Goal: Task Accomplishment & Management: Manage account settings

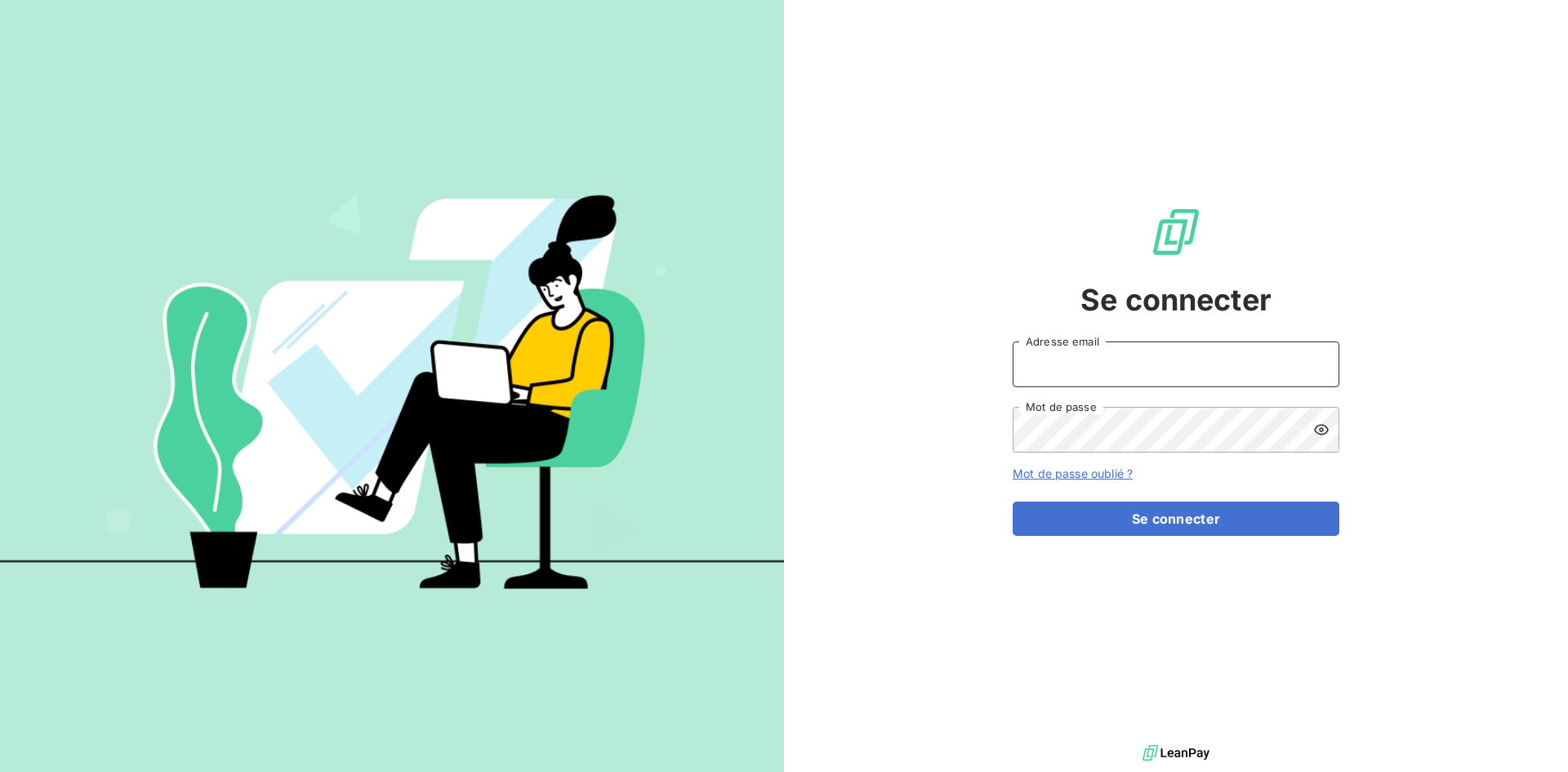
click at [1075, 363] on input "Adresse email" at bounding box center [1176, 365] width 327 height 46
type input "[EMAIL_ADDRESS][DOMAIN_NAME]"
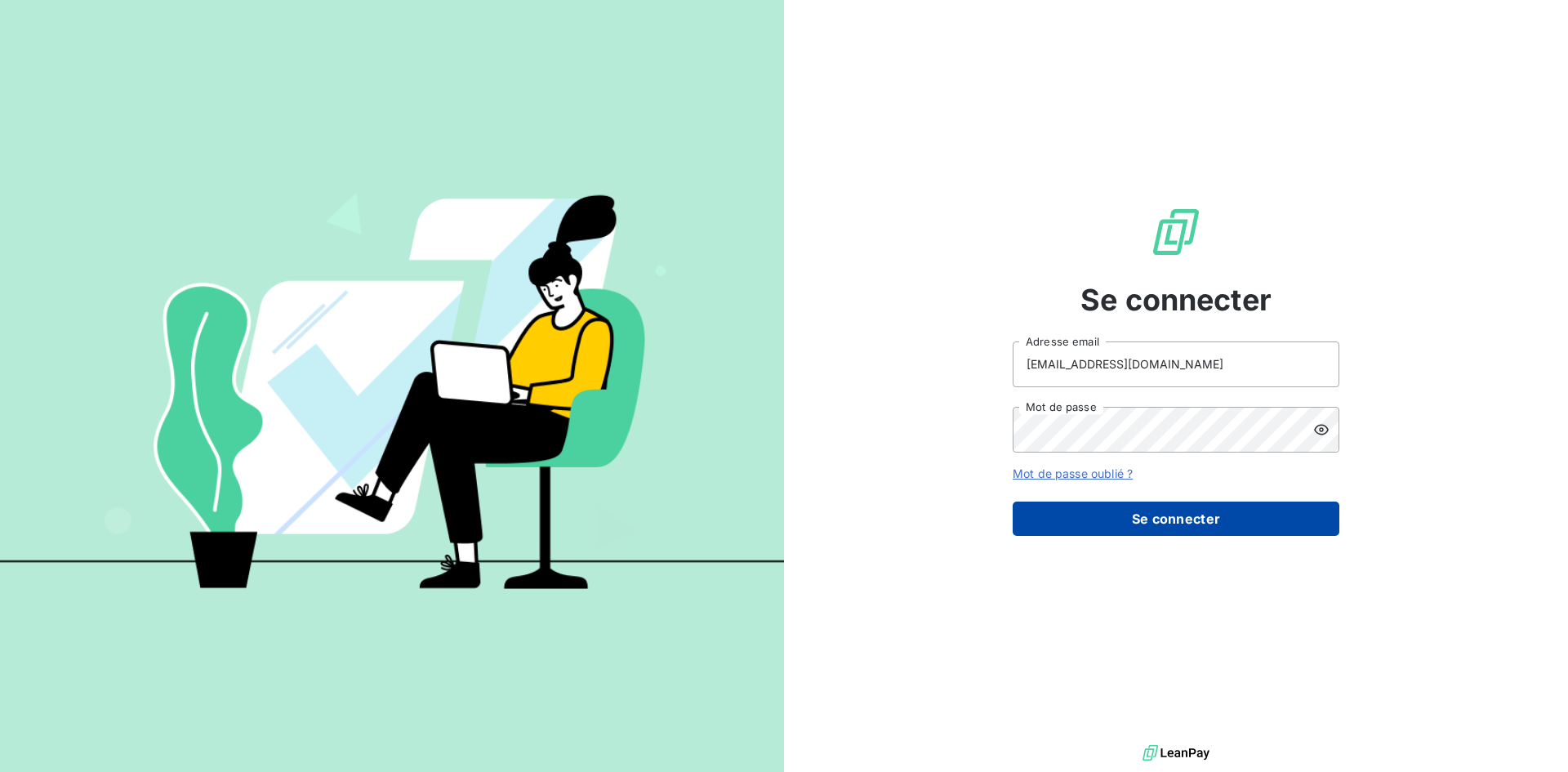
click at [1153, 525] on button "Se connecter" at bounding box center [1176, 519] width 327 height 34
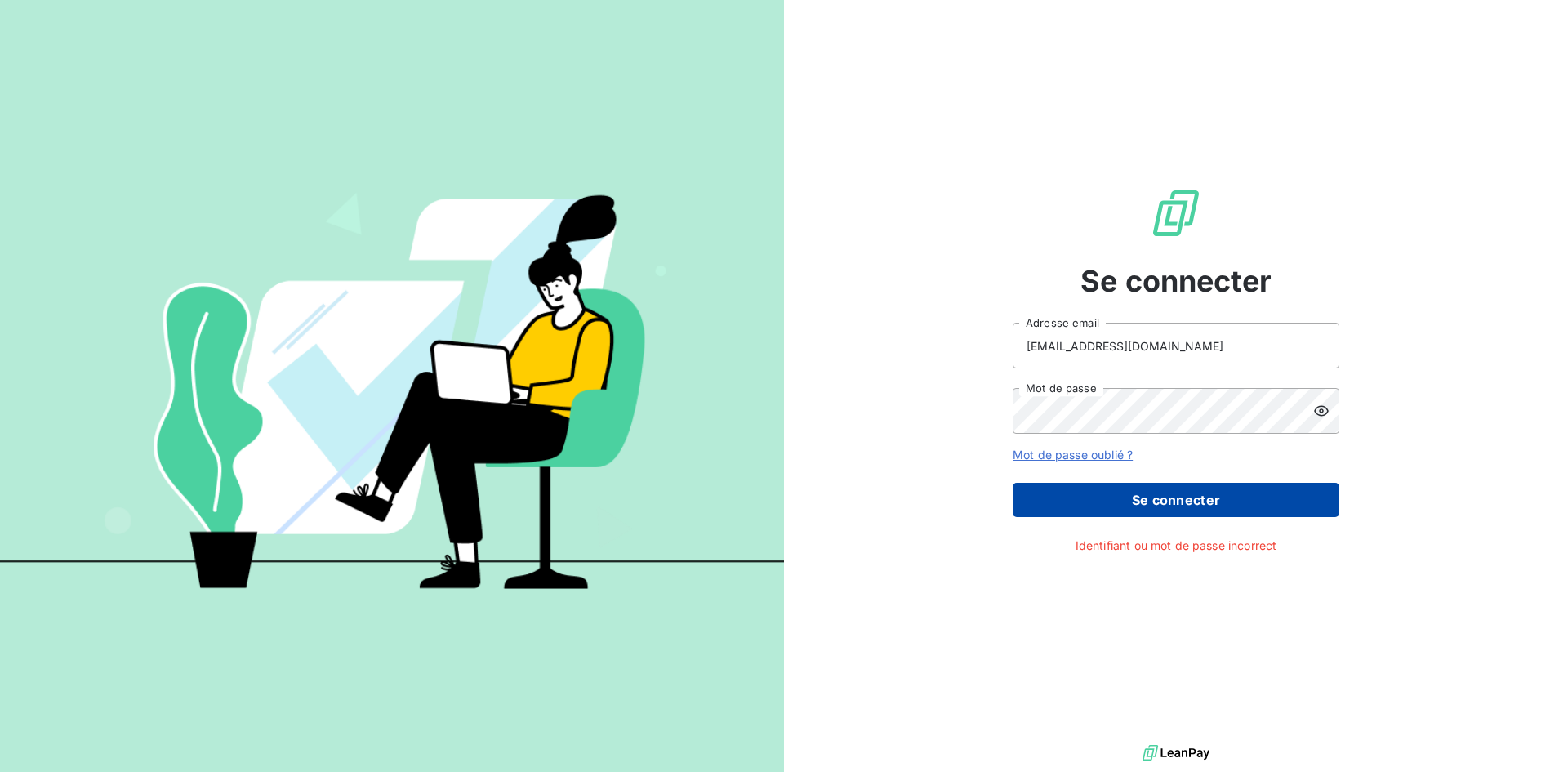
click at [1157, 495] on button "Se connecter" at bounding box center [1176, 500] width 327 height 34
click at [1323, 417] on icon at bounding box center [1321, 411] width 16 height 16
click at [1144, 510] on button "Se connecter" at bounding box center [1176, 500] width 327 height 34
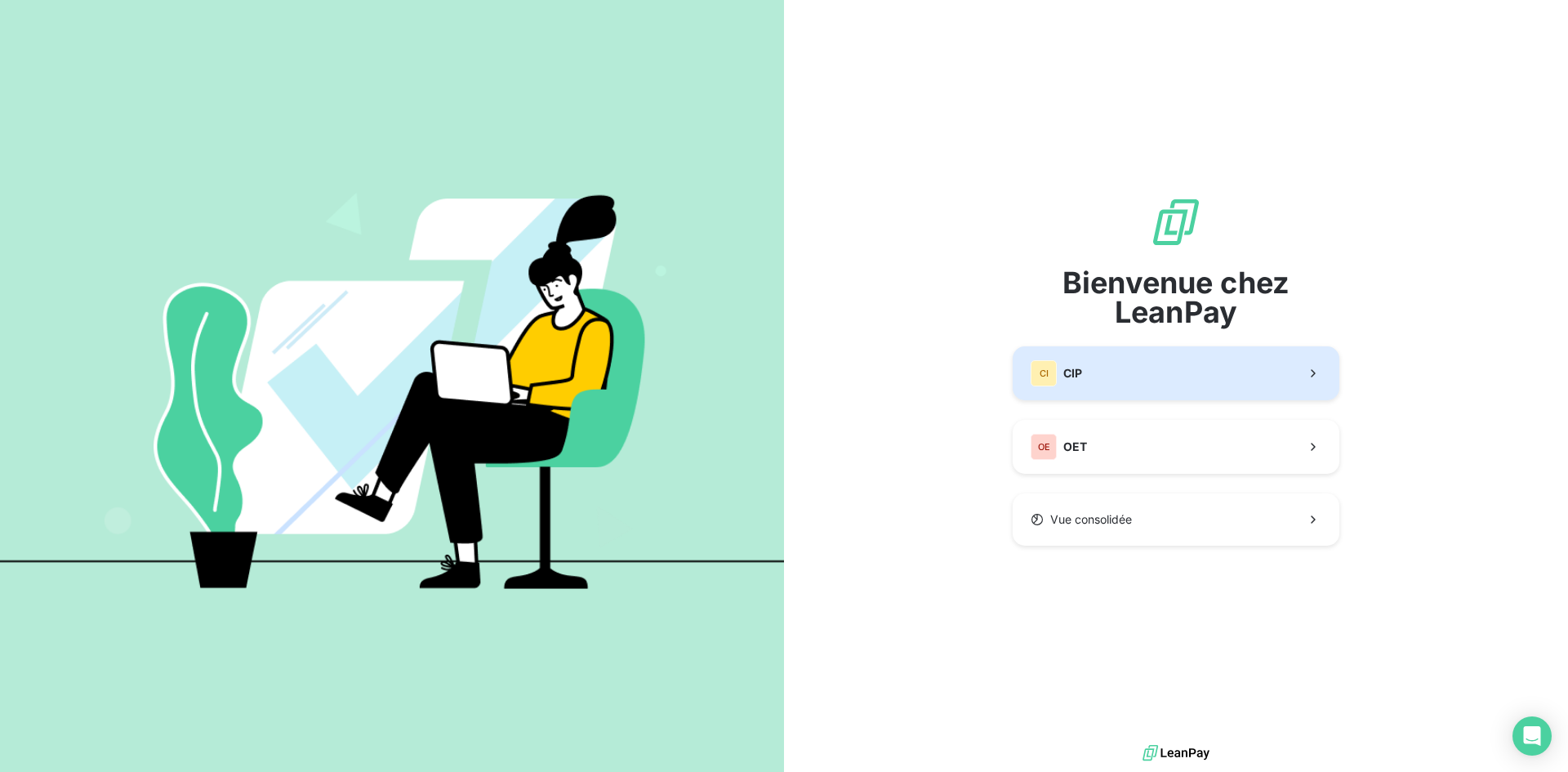
click at [1071, 378] on span "CIP" at bounding box center [1073, 373] width 19 height 16
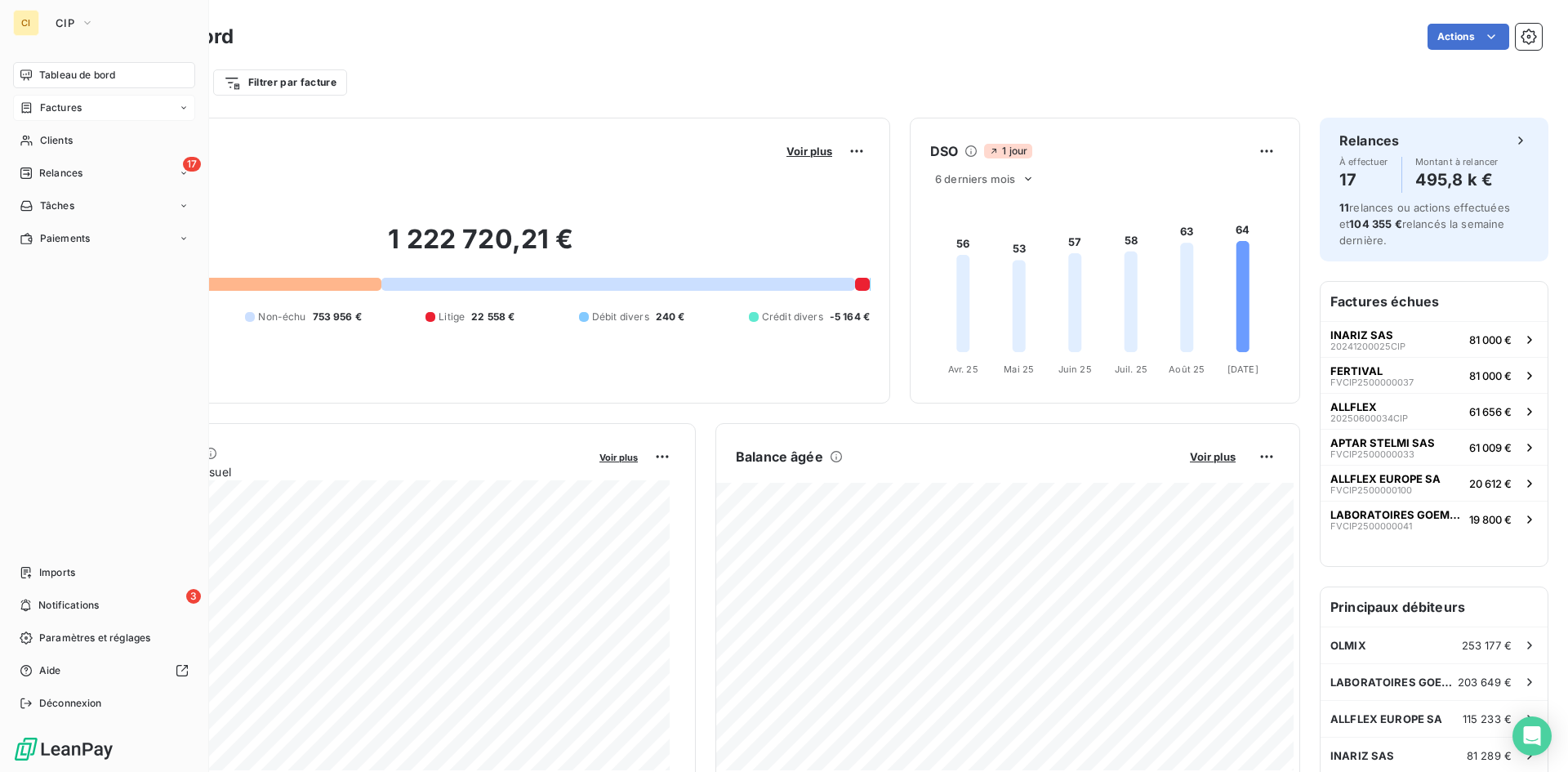
click at [61, 111] on span "Factures" at bounding box center [61, 108] width 42 height 15
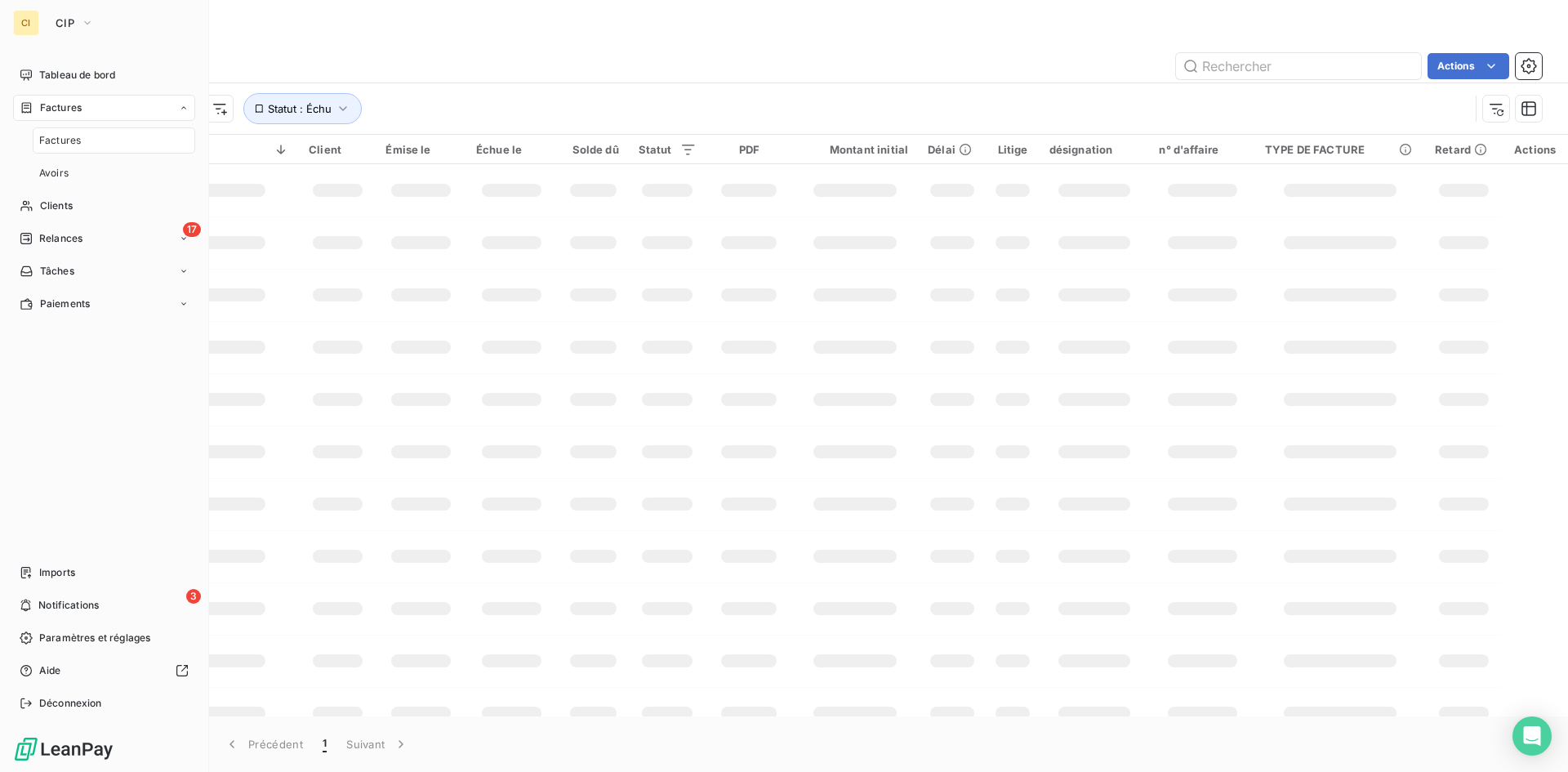
click at [57, 141] on span "Factures" at bounding box center [60, 140] width 42 height 15
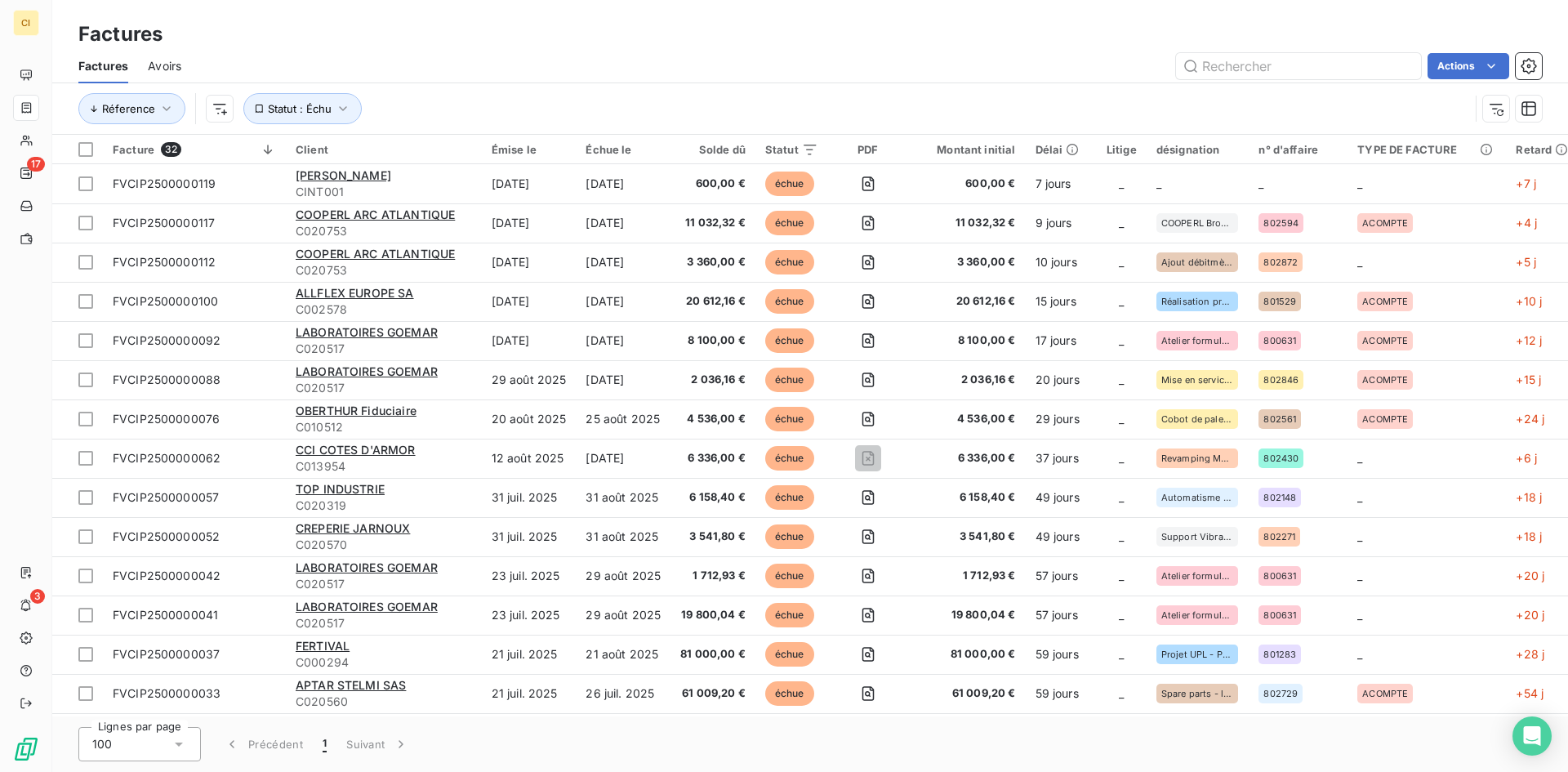
click at [712, 151] on div "Solde dû" at bounding box center [713, 149] width 66 height 13
click at [736, 149] on div "Solde dû" at bounding box center [713, 149] width 66 height 13
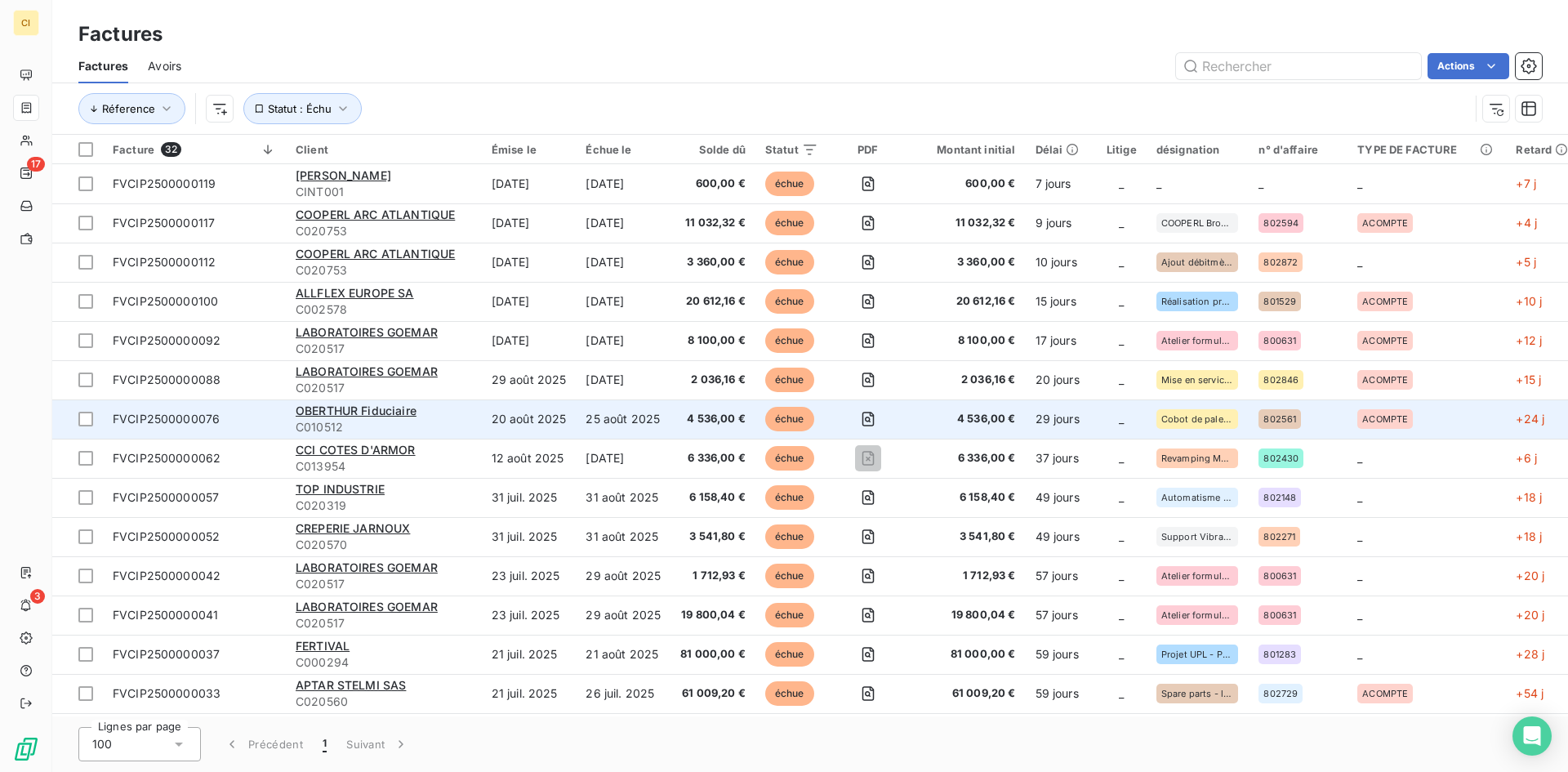
click at [134, 420] on span "FVCIP2500000076" at bounding box center [166, 418] width 107 height 14
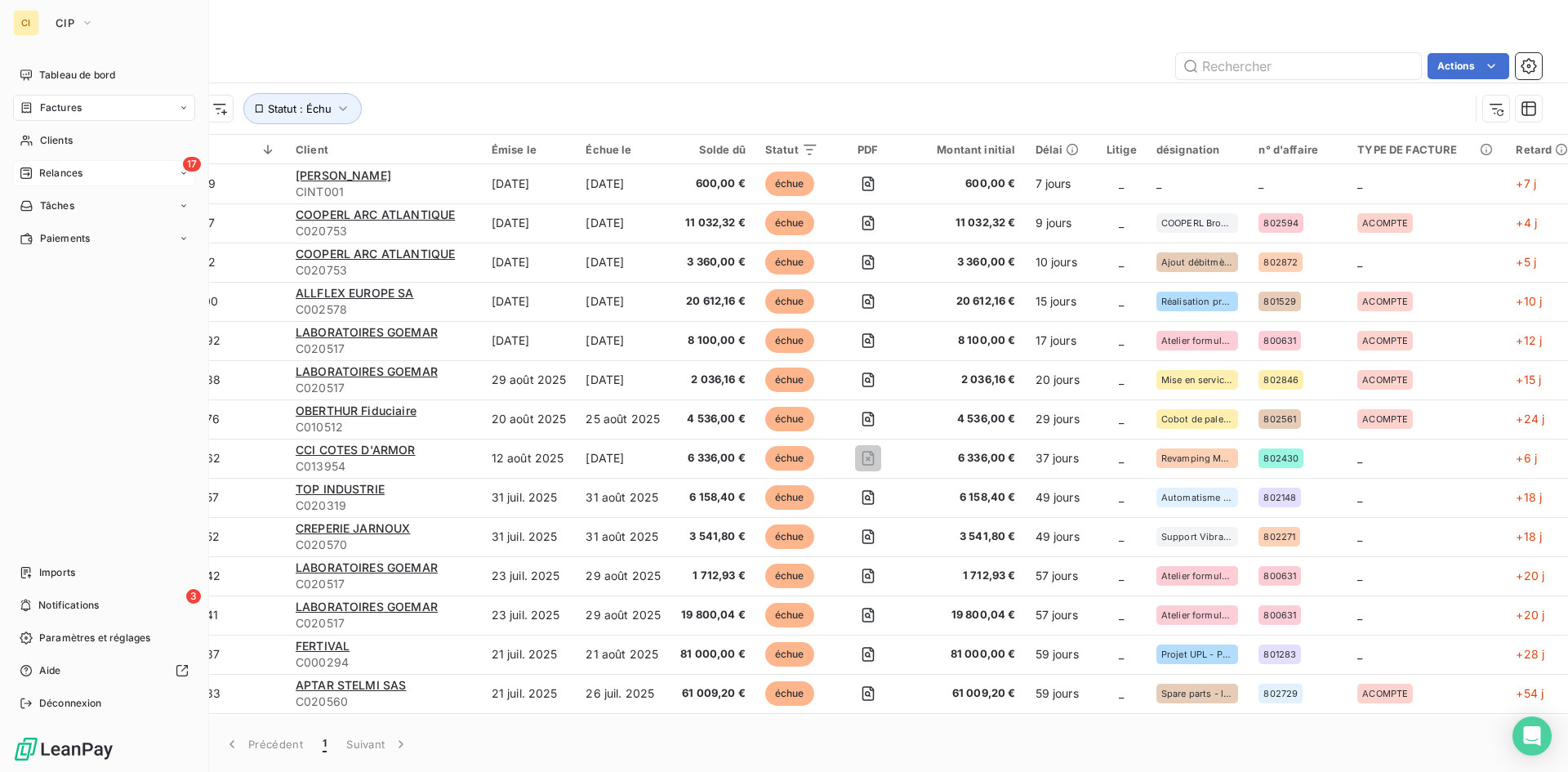
click at [59, 175] on span "Relances" at bounding box center [61, 173] width 44 height 15
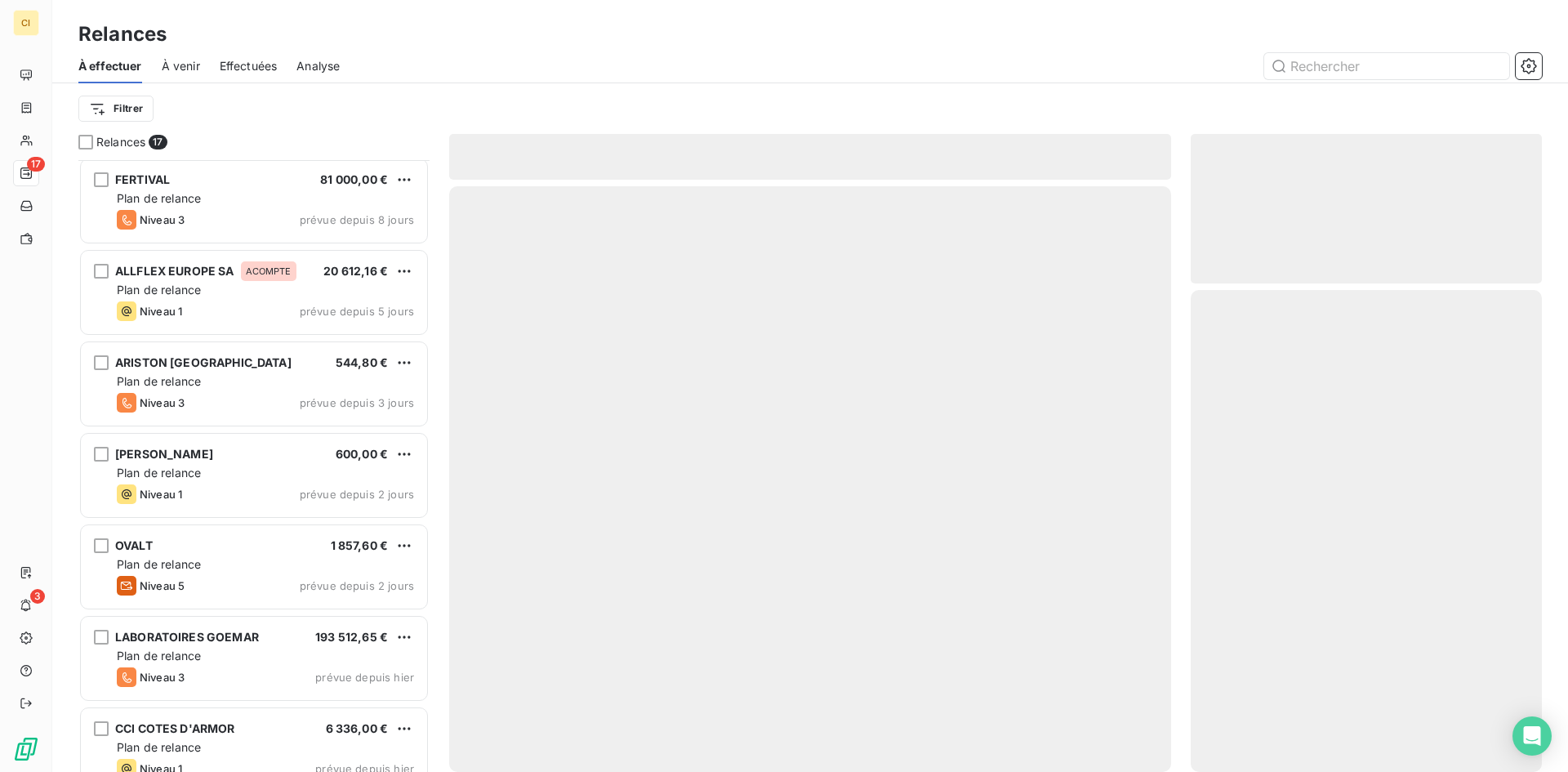
scroll to position [945, 0]
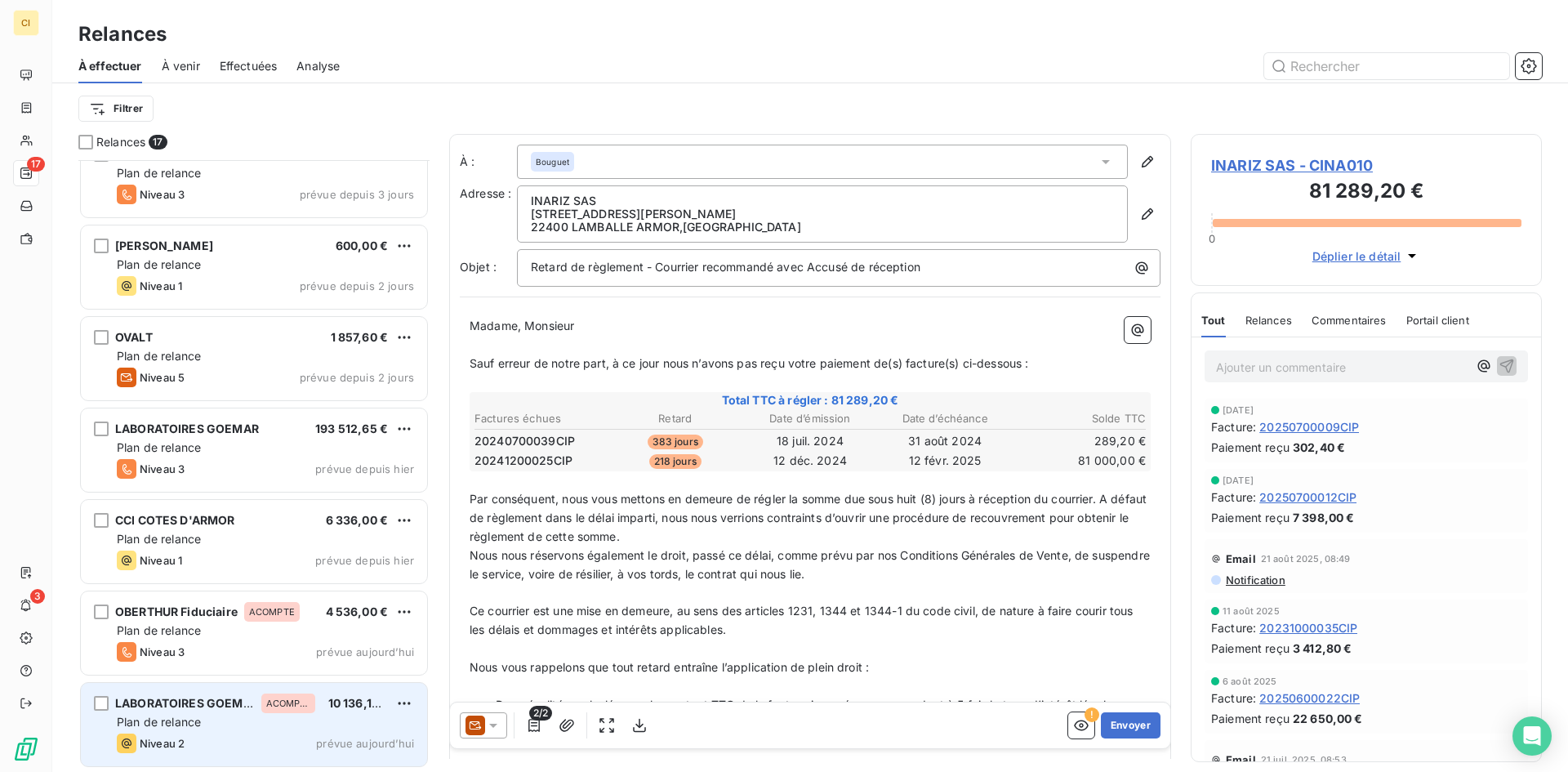
click at [221, 735] on div "Niveau 2 prévue aujourd’hui" at bounding box center [265, 743] width 297 height 20
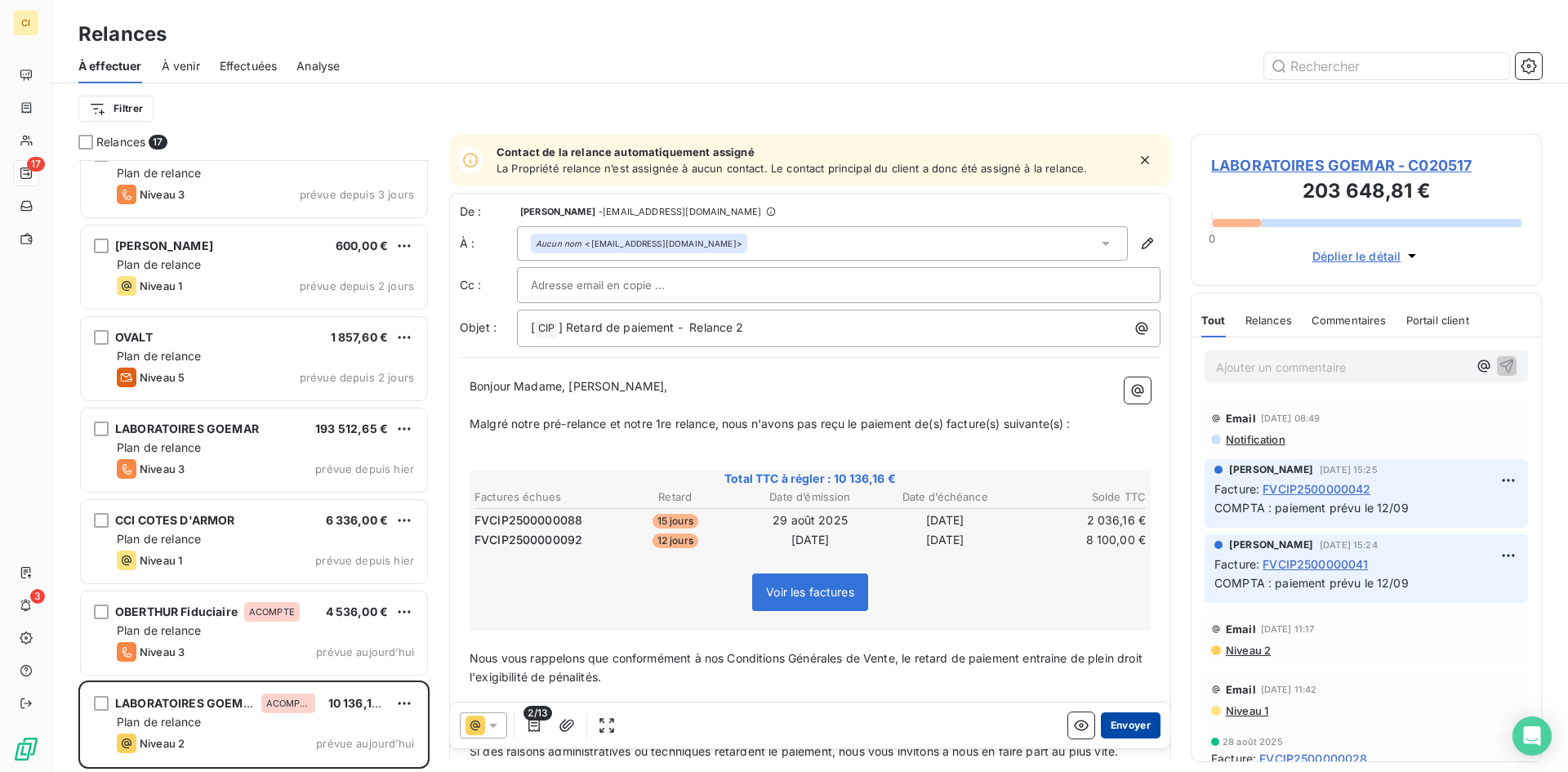
click at [1130, 722] on button "Envoyer" at bounding box center [1131, 725] width 60 height 26
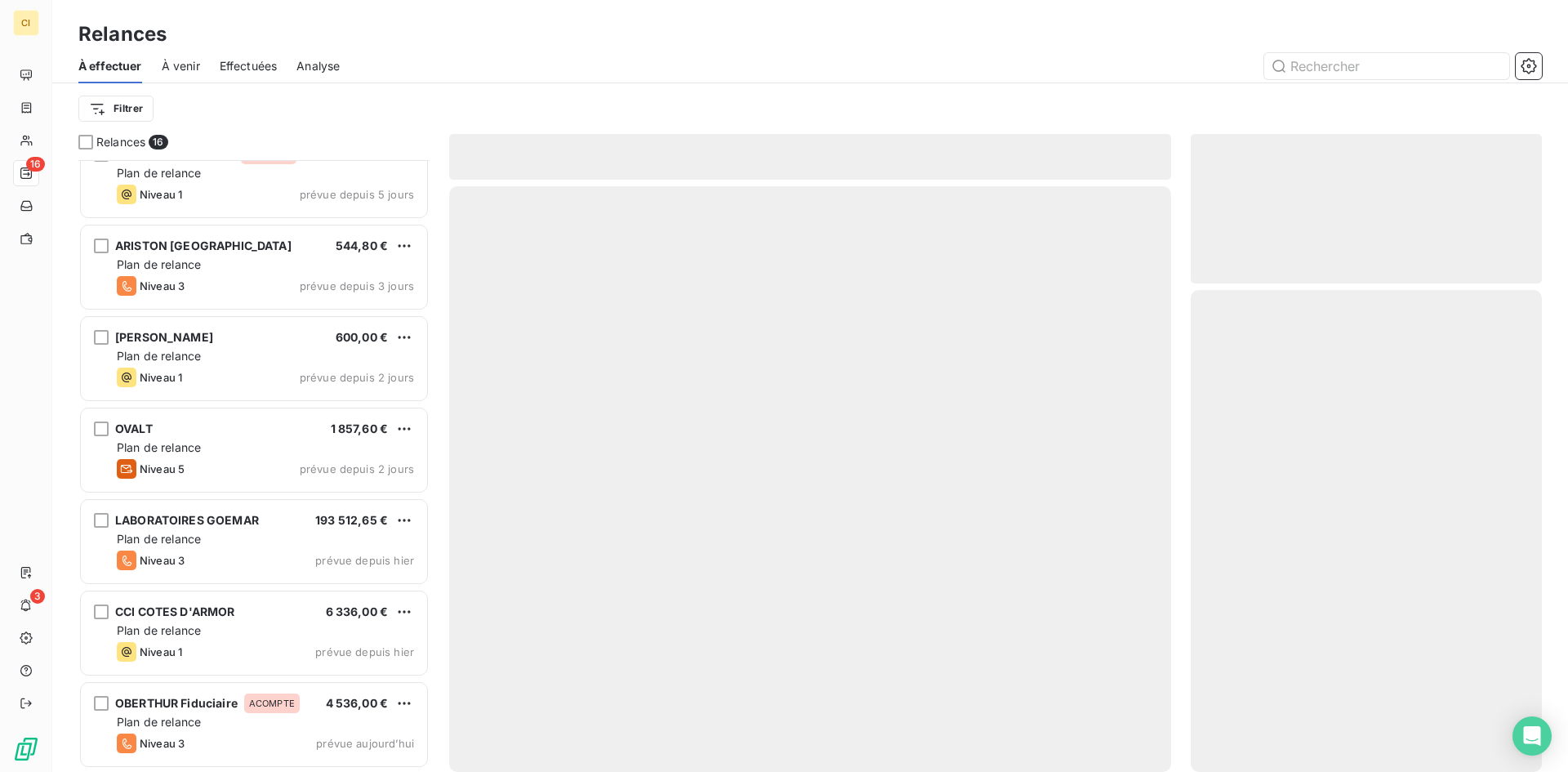
scroll to position [852, 0]
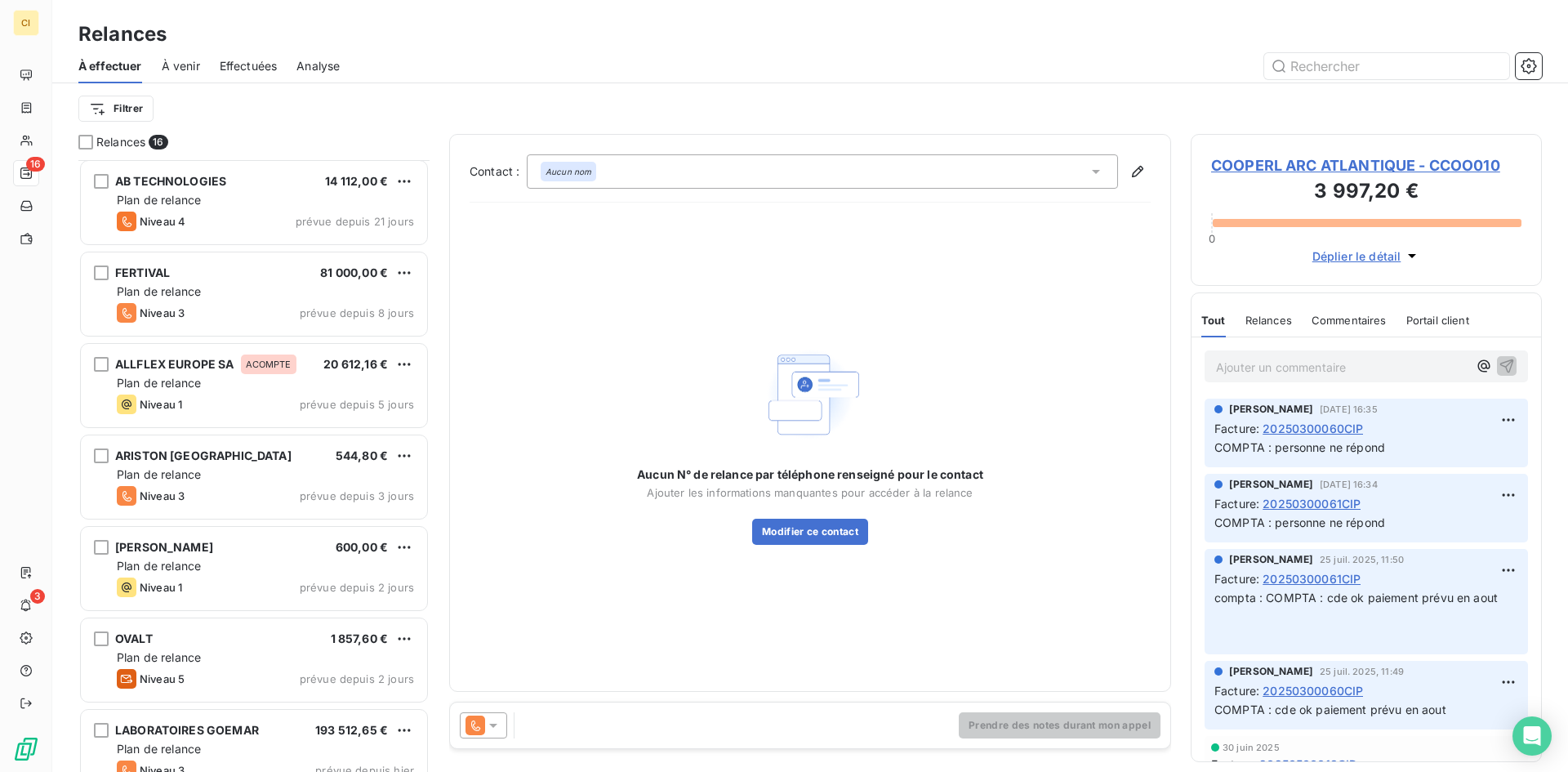
scroll to position [607, 0]
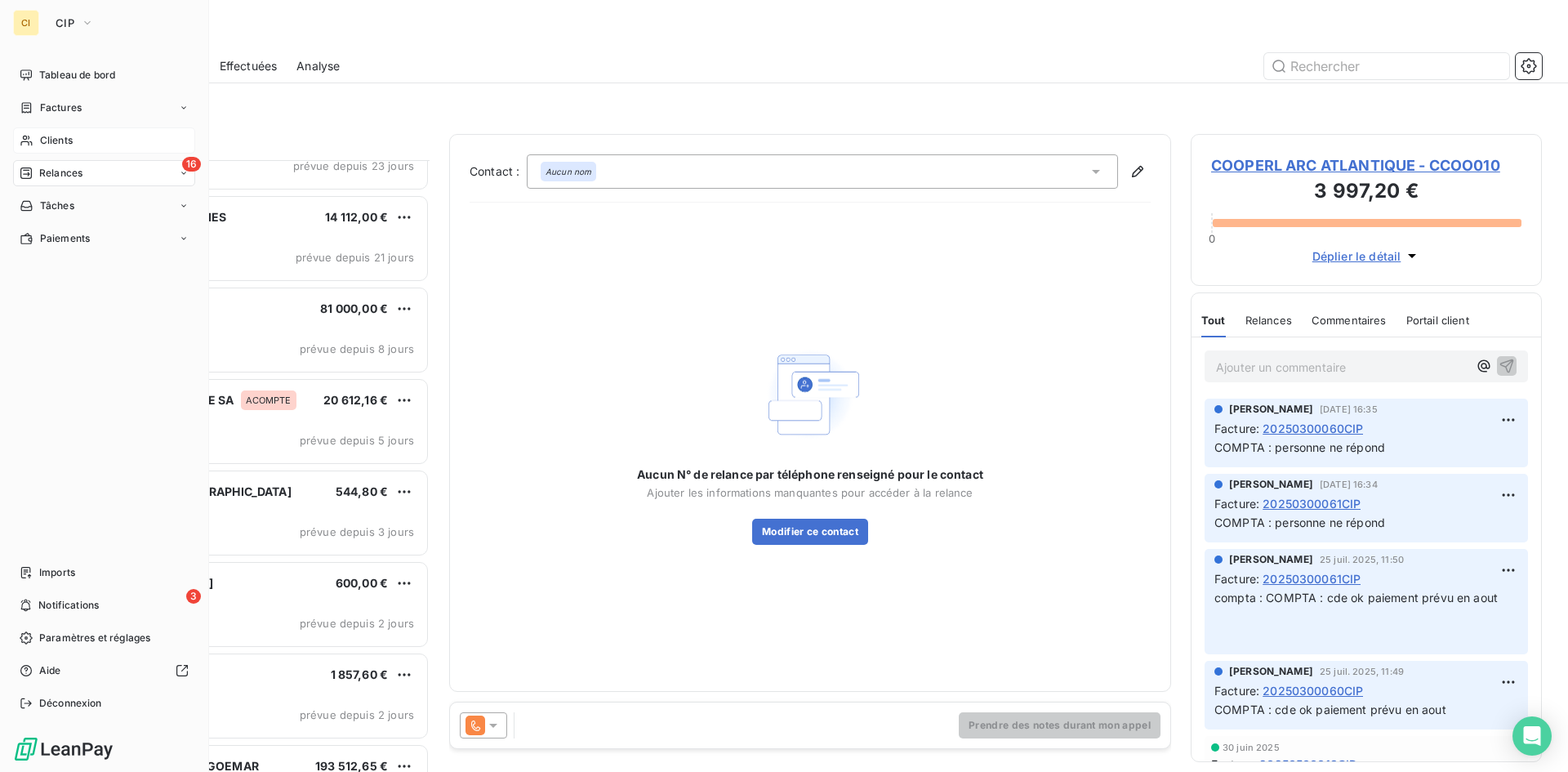
click at [48, 140] on span "Clients" at bounding box center [56, 140] width 32 height 15
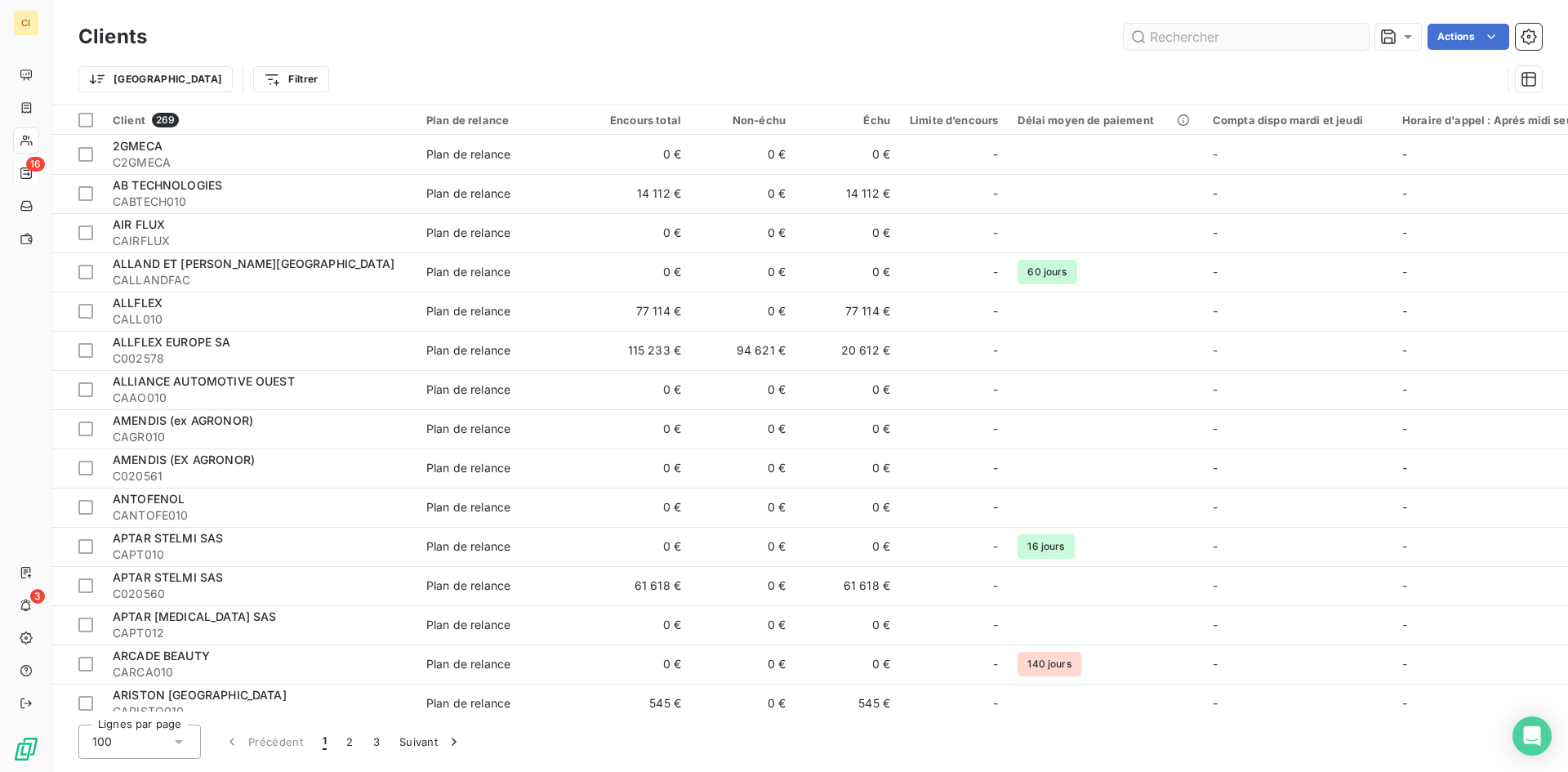
click at [1208, 26] on input "text" at bounding box center [1246, 37] width 245 height 26
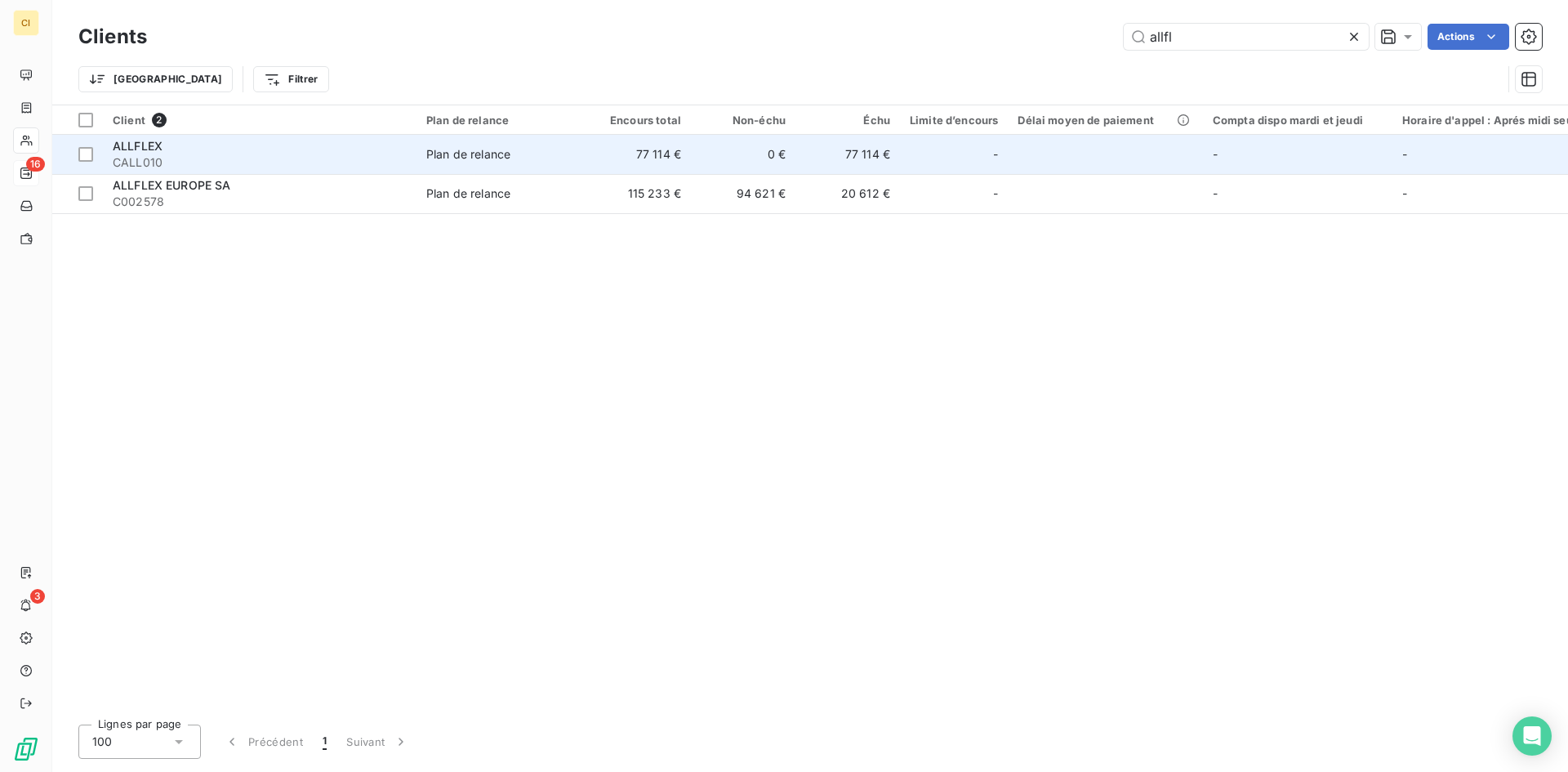
type input "allfl"
click at [114, 152] on span "ALLFLEX" at bounding box center [137, 146] width 50 height 14
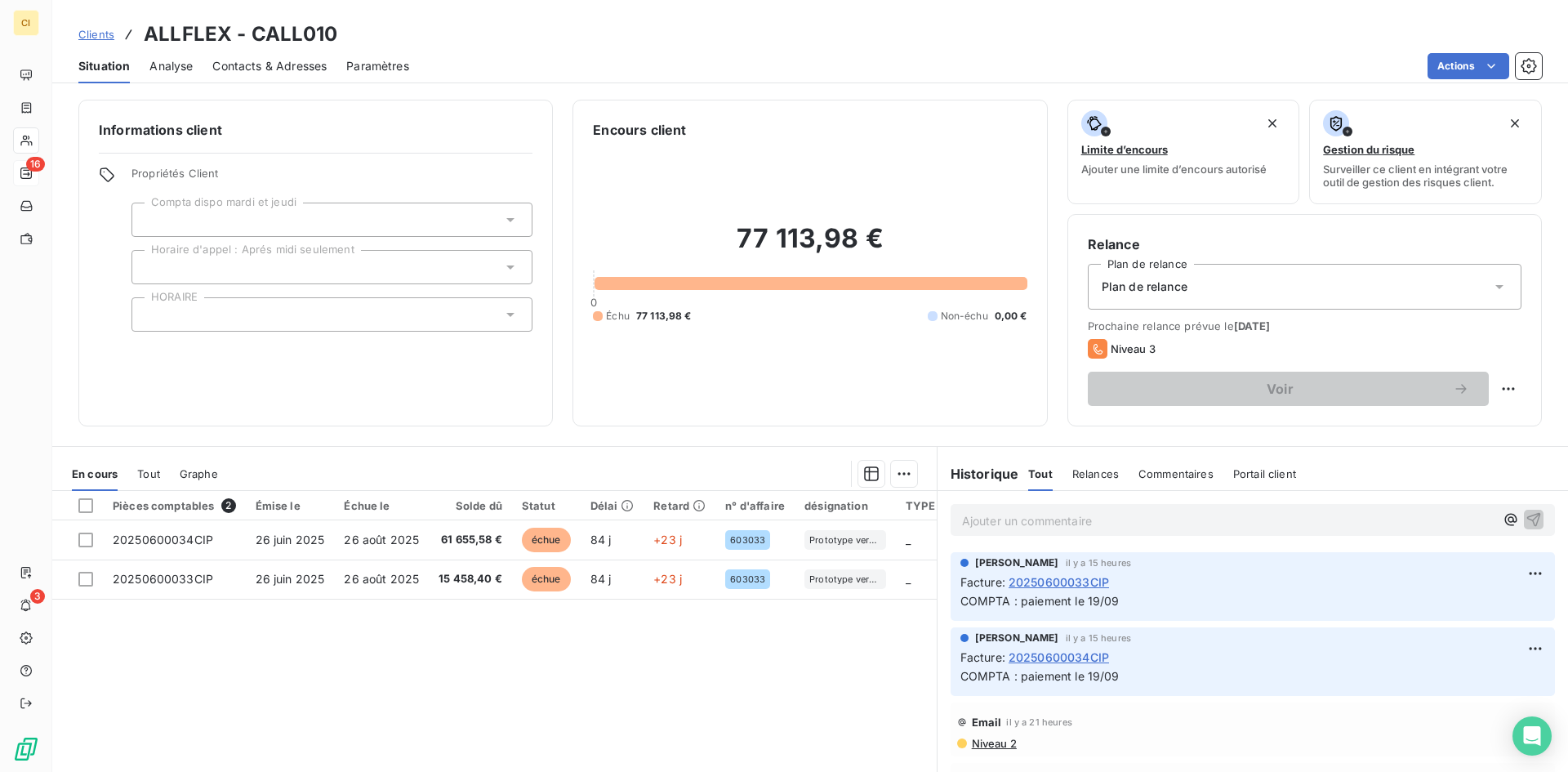
click at [298, 66] on span "Contacts & Adresses" at bounding box center [270, 66] width 114 height 16
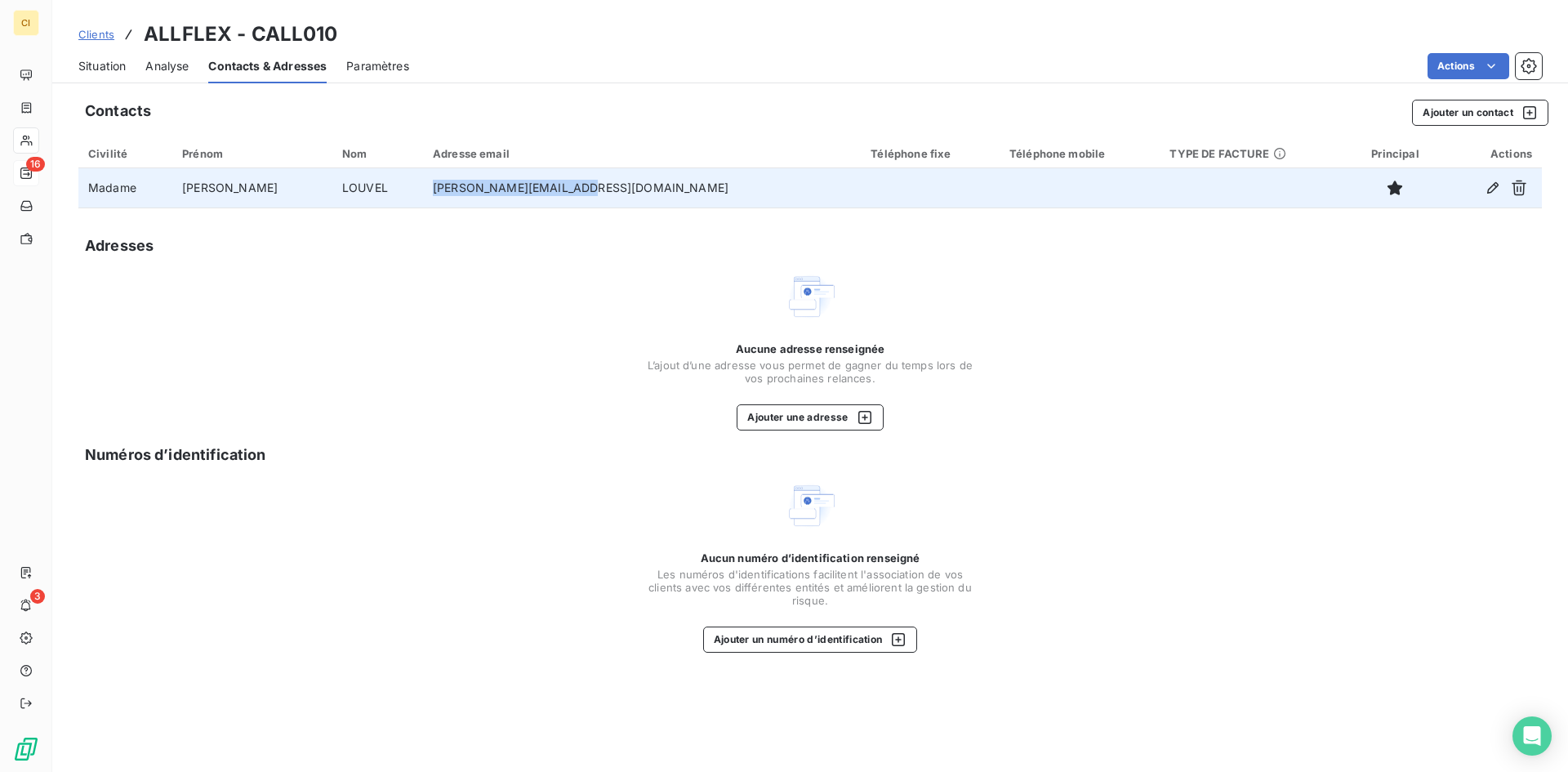
drag, startPoint x: 574, startPoint y: 191, endPoint x: 430, endPoint y: 193, distance: 144.0
click at [430, 193] on td "[PERSON_NAME][EMAIL_ADDRESS][DOMAIN_NAME]" at bounding box center [642, 188] width 438 height 39
copy td "[PERSON_NAME][EMAIL_ADDRESS][DOMAIN_NAME]"
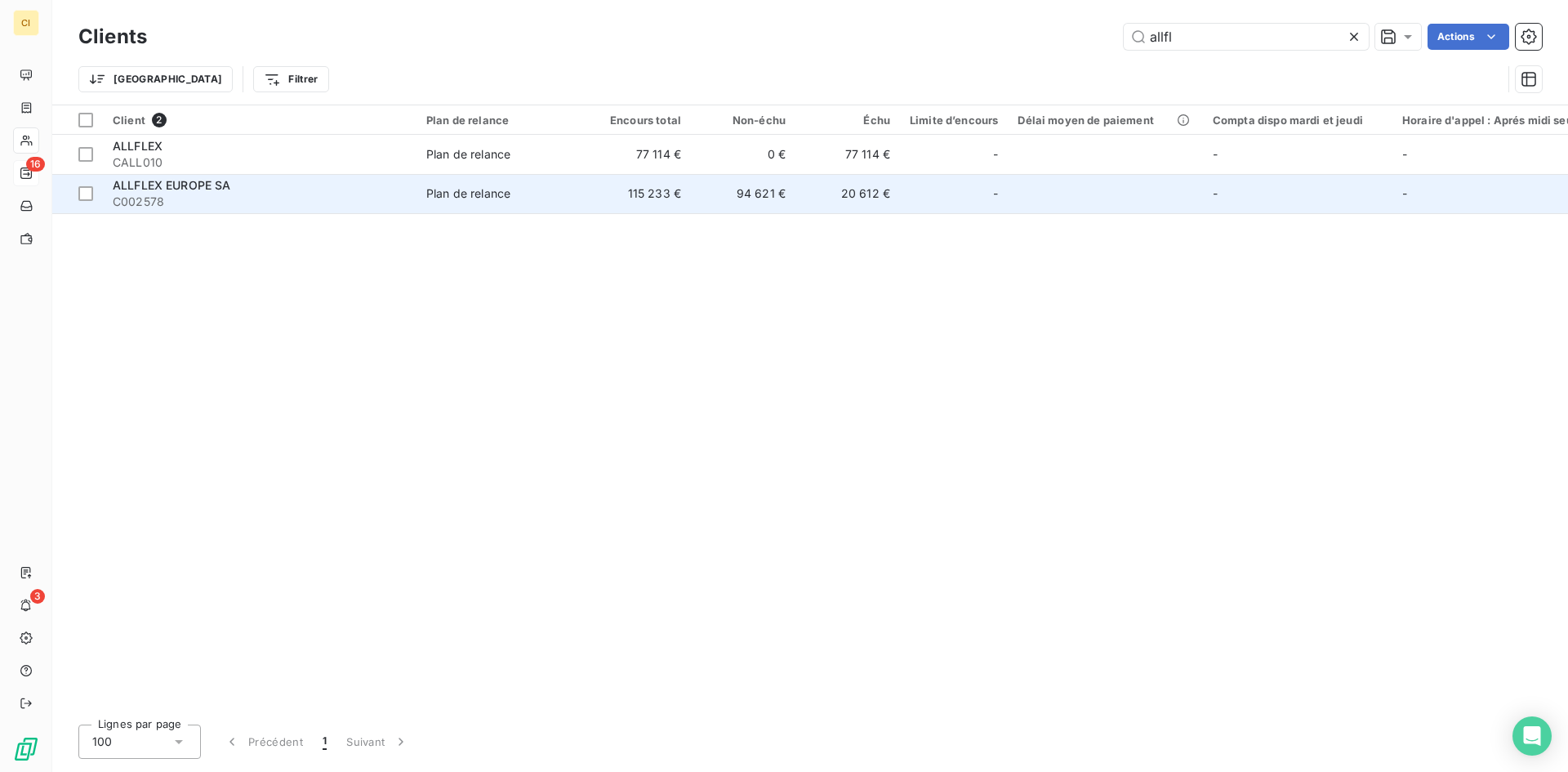
click at [174, 188] on span "ALLFLEX EUROPE SA" at bounding box center [172, 185] width 119 height 14
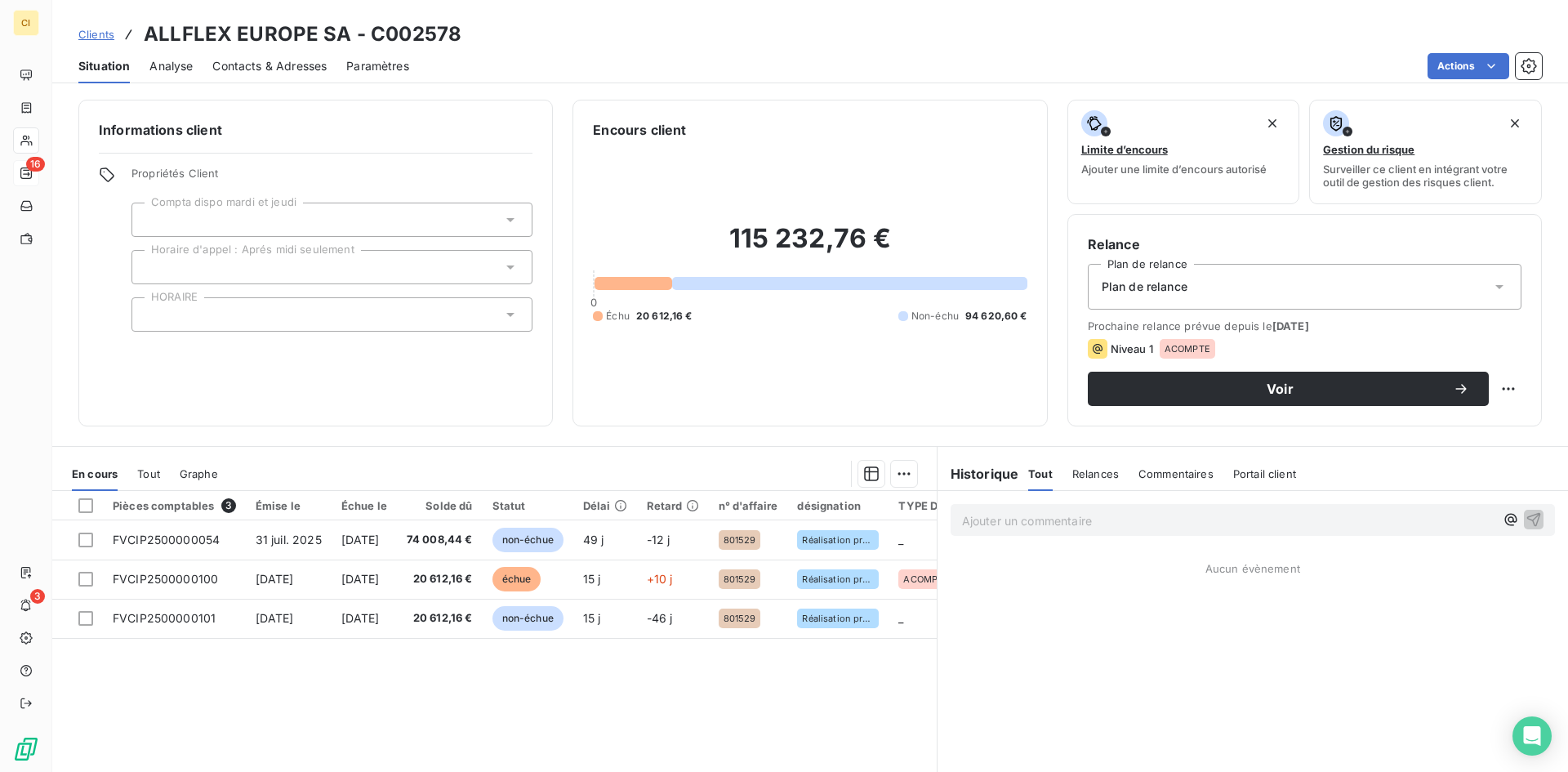
click at [255, 59] on span "Contacts & Adresses" at bounding box center [270, 66] width 114 height 16
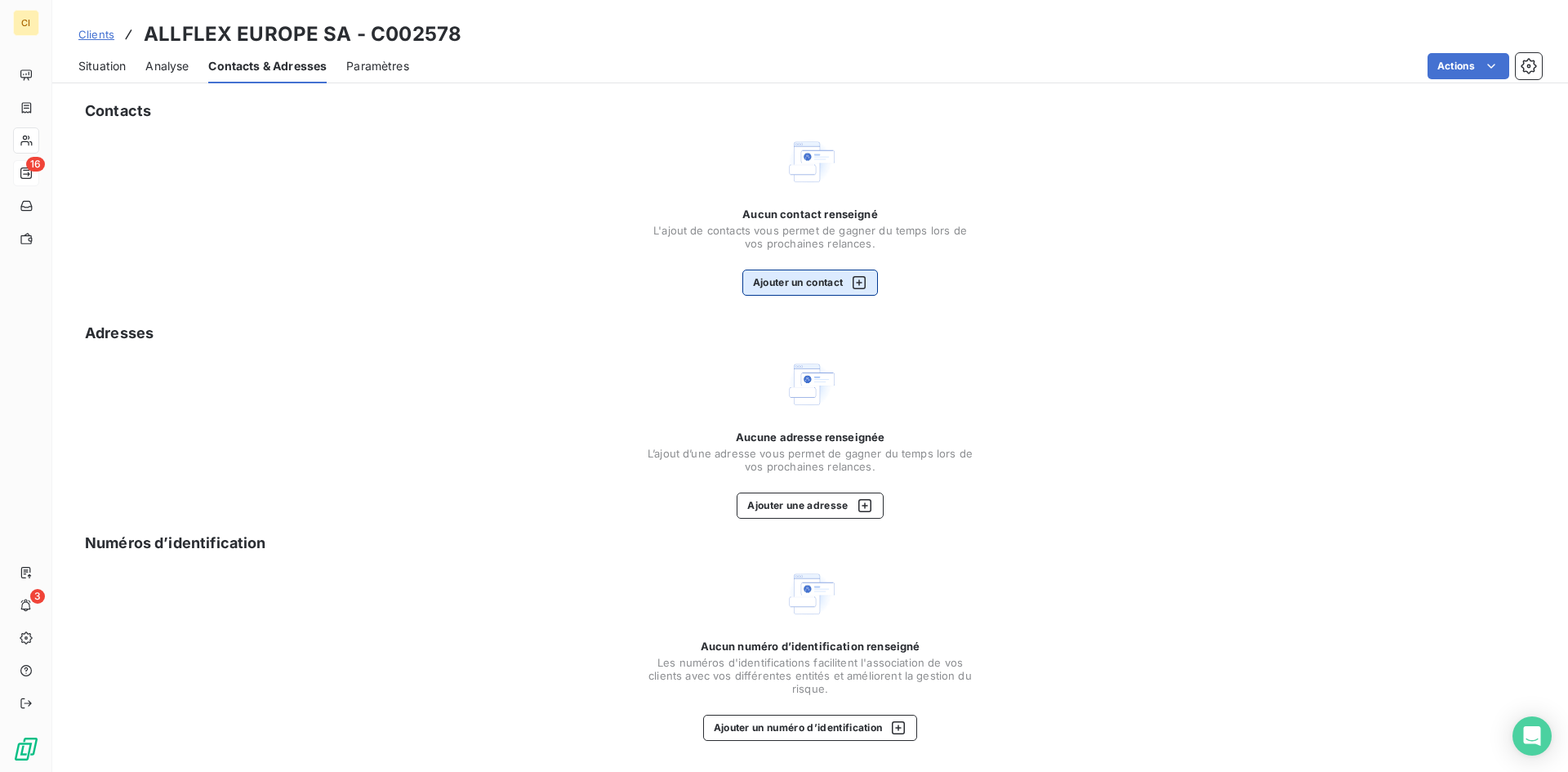
click at [791, 284] on button "Ajouter un contact" at bounding box center [811, 283] width 137 height 26
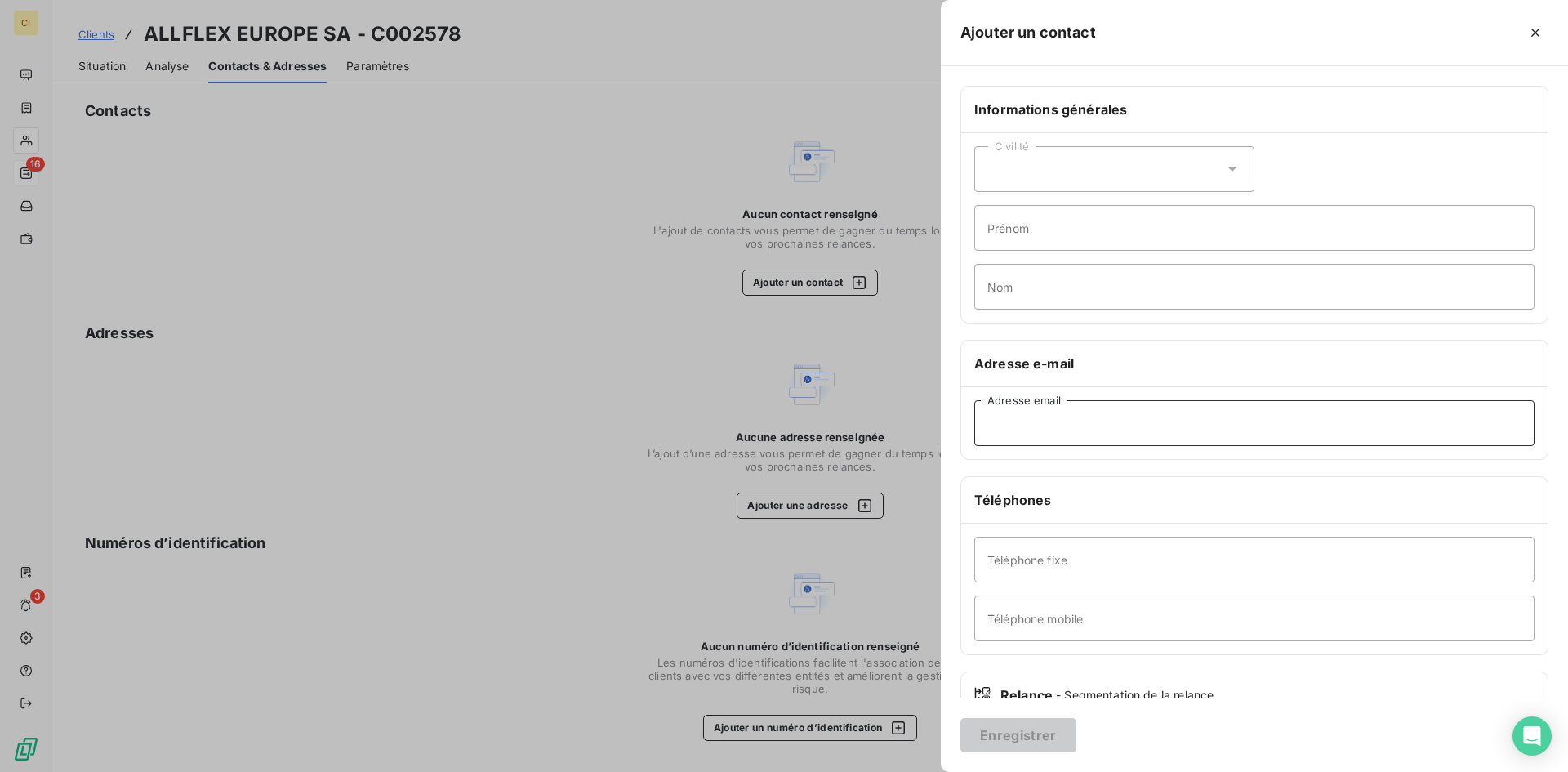
click at [1015, 416] on input "Adresse email" at bounding box center [1255, 424] width 560 height 46
click at [1011, 420] on input "Adresse email" at bounding box center [1255, 424] width 560 height 46
paste input "[PERSON_NAME][EMAIL_ADDRESS][DOMAIN_NAME]"
type input "[PERSON_NAME][EMAIL_ADDRESS][DOMAIN_NAME]"
click at [992, 740] on button "Enregistrer" at bounding box center [1018, 735] width 116 height 34
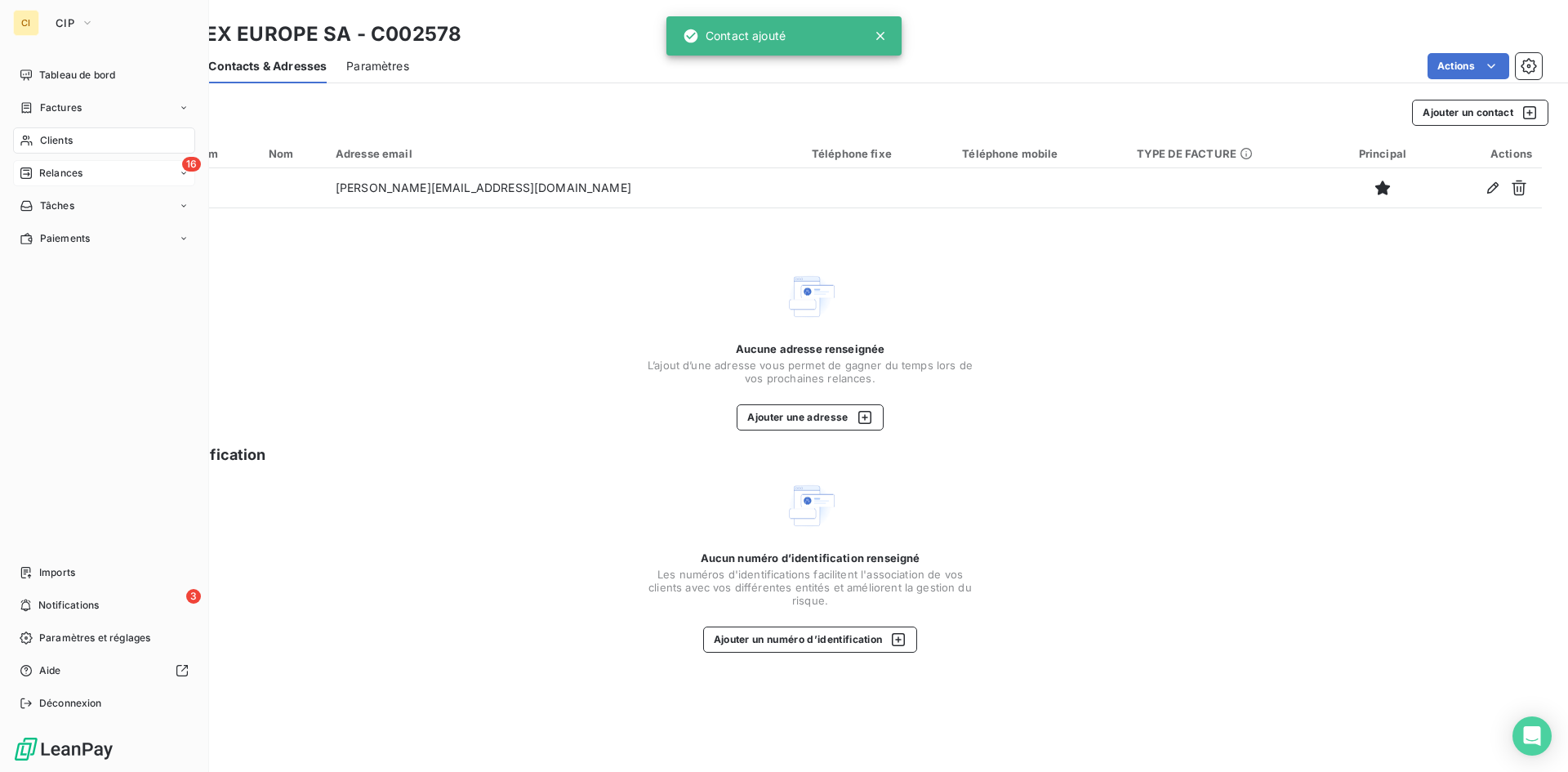
click at [44, 177] on span "Relances" at bounding box center [61, 173] width 44 height 15
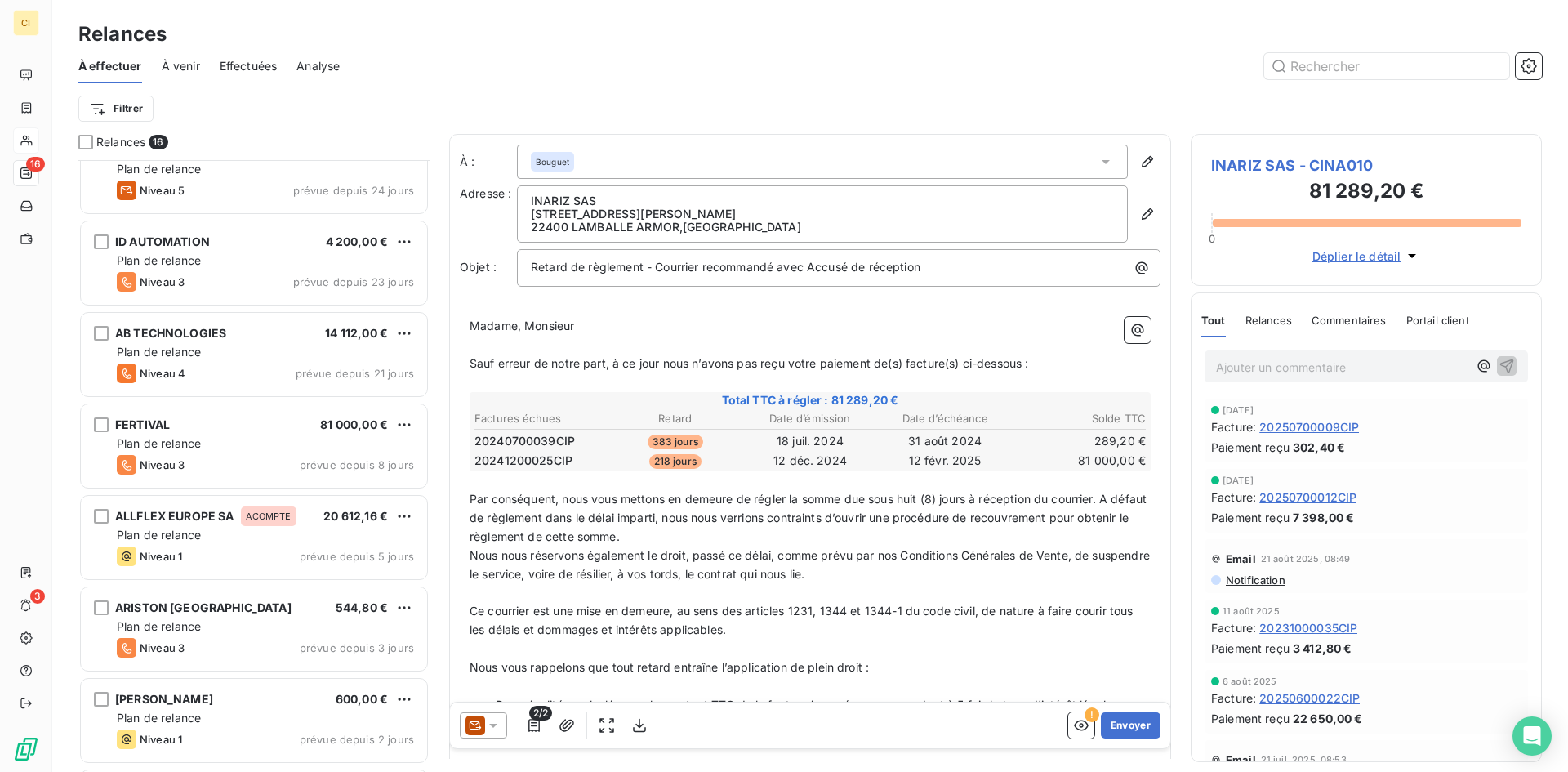
scroll to position [654, 0]
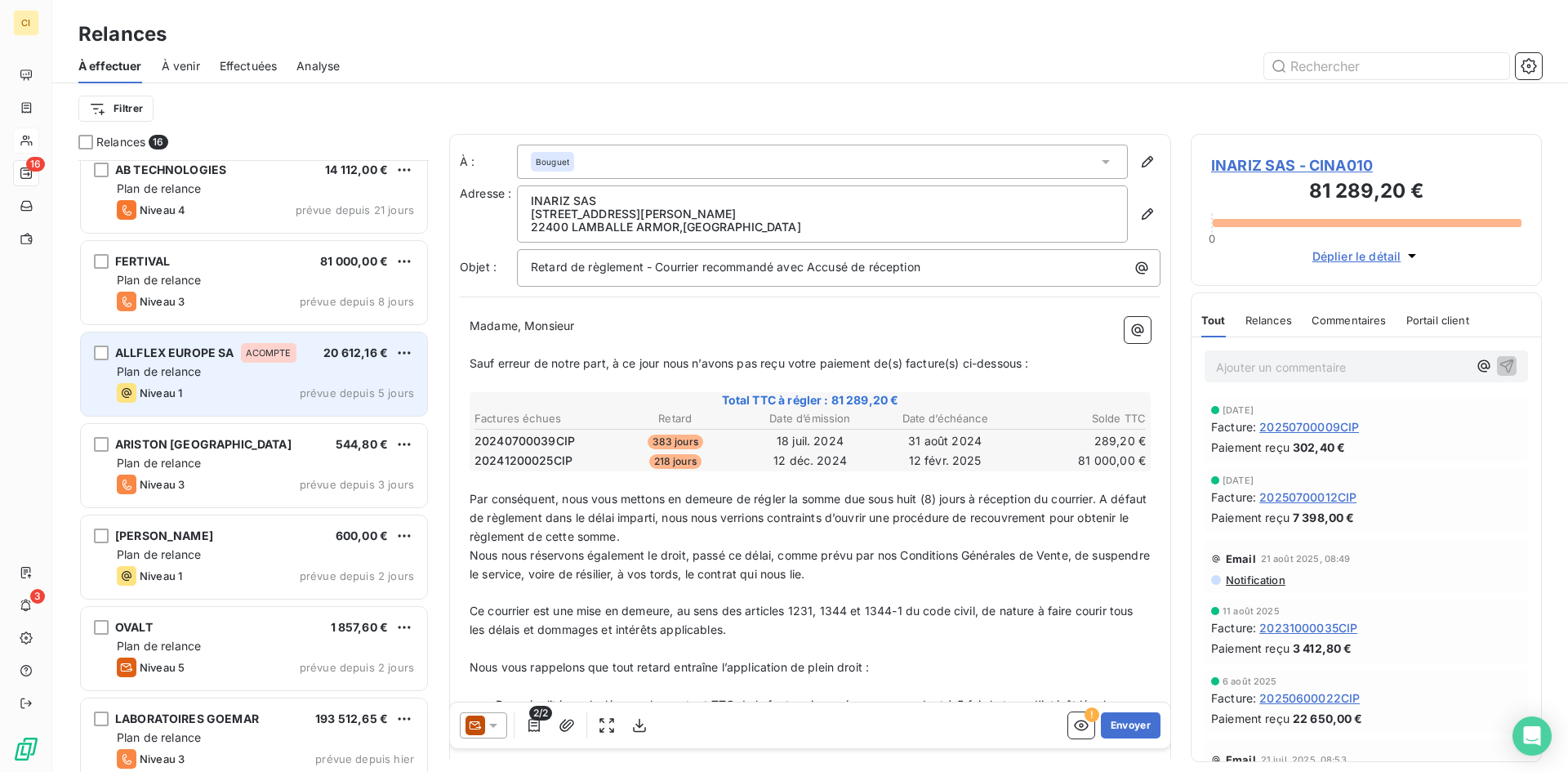
click at [218, 368] on div "Plan de relance" at bounding box center [265, 371] width 297 height 16
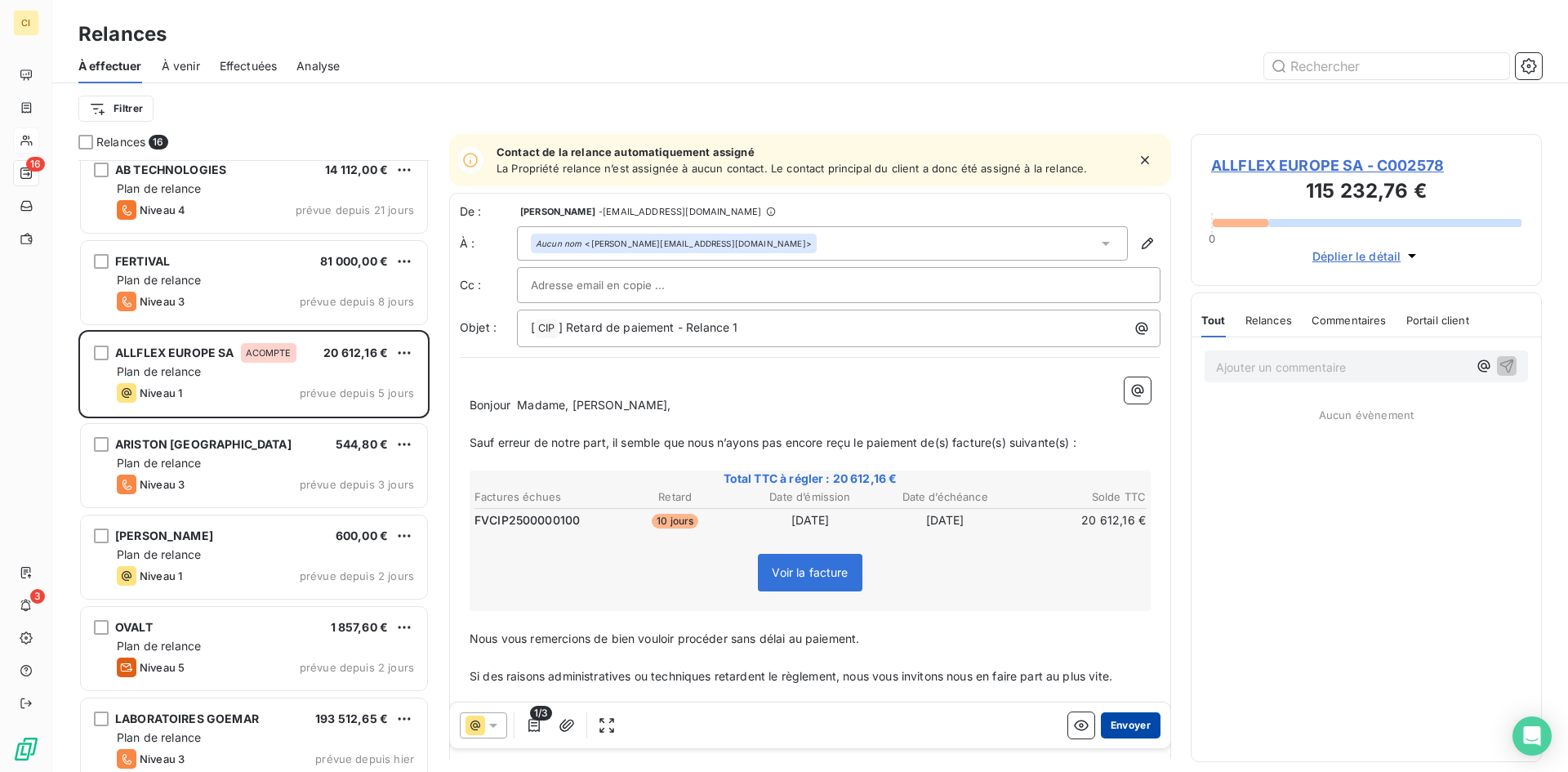
click at [1122, 717] on button "Envoyer" at bounding box center [1131, 725] width 60 height 26
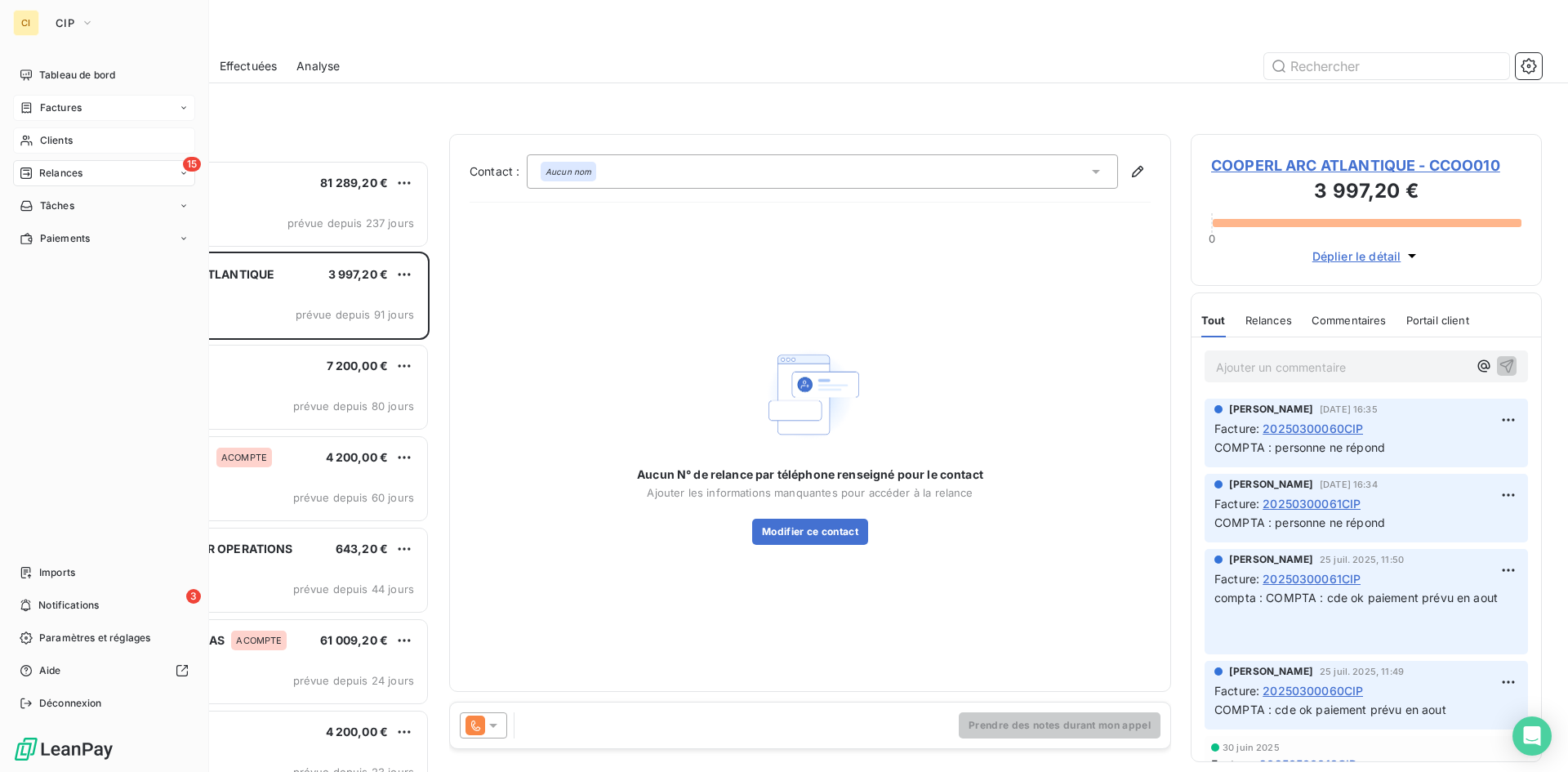
click at [57, 103] on span "Factures" at bounding box center [61, 108] width 42 height 15
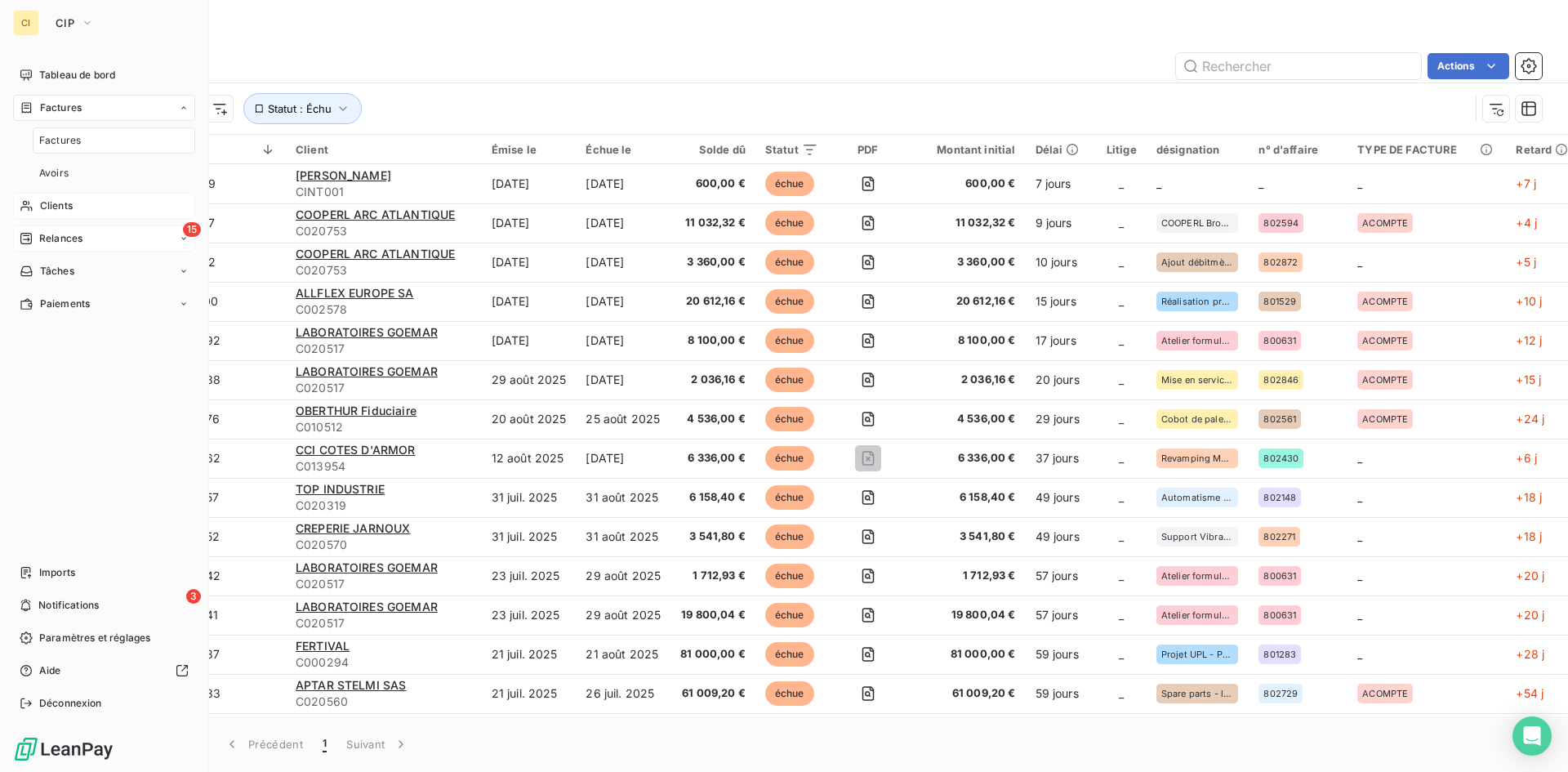
click at [65, 134] on span "Factures" at bounding box center [60, 140] width 42 height 15
click at [55, 143] on span "Clients" at bounding box center [56, 140] width 32 height 15
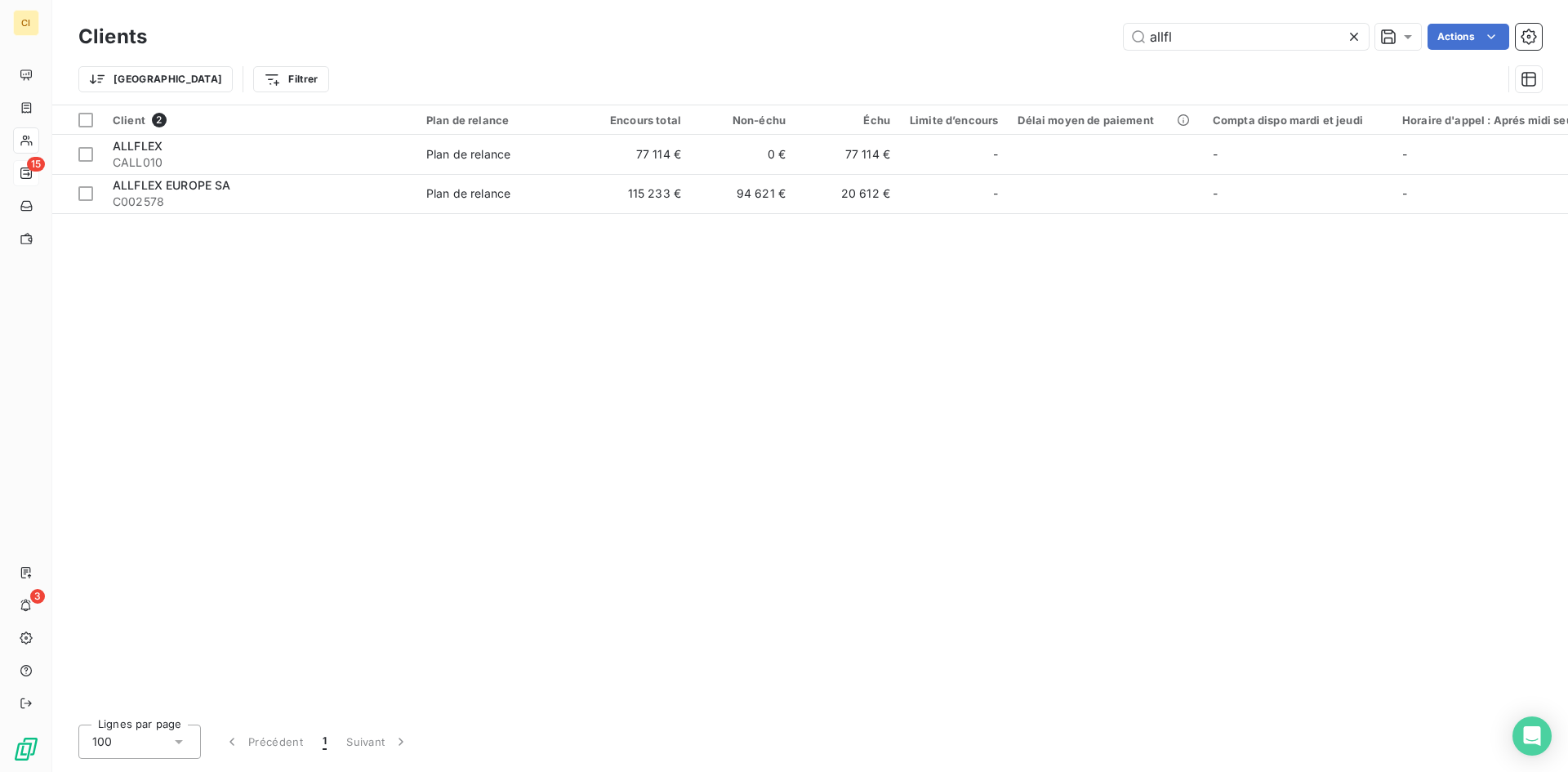
drag, startPoint x: 1176, startPoint y: 36, endPoint x: 1087, endPoint y: 38, distance: 89.0
click at [1087, 38] on div "allfl Actions" at bounding box center [854, 37] width 1375 height 26
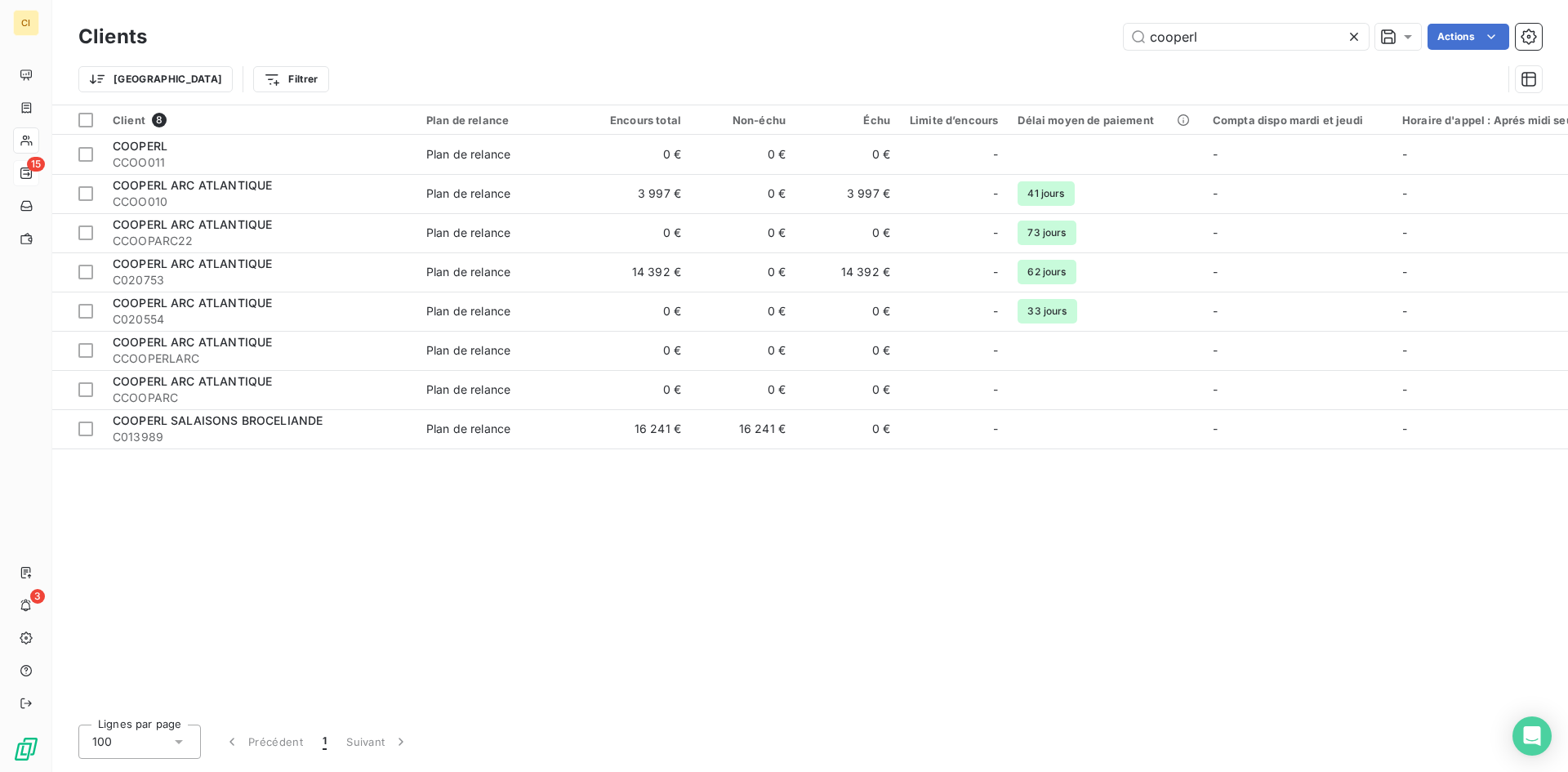
type input "cooperl"
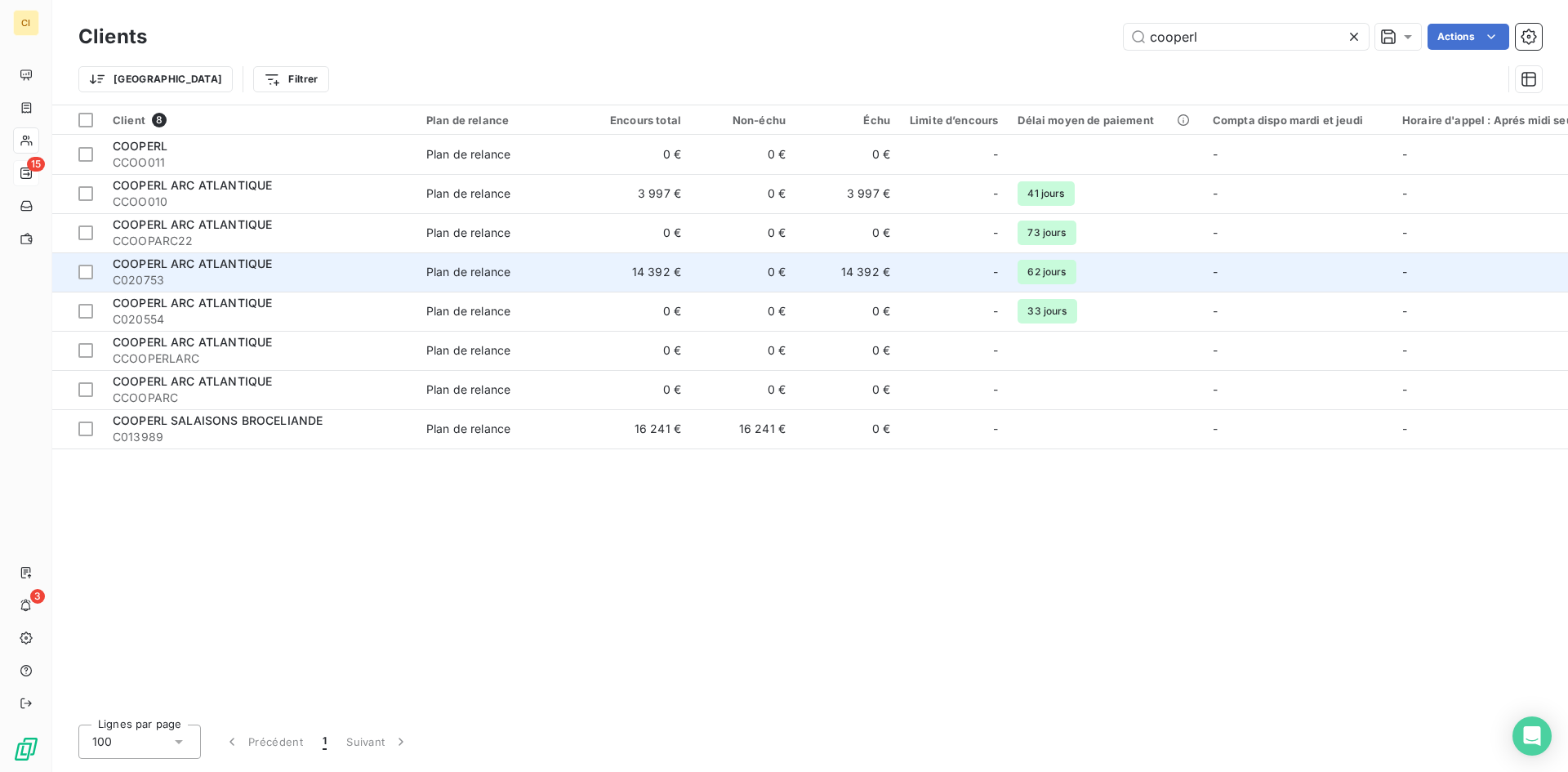
click at [138, 275] on span "C020753" at bounding box center [259, 280] width 294 height 16
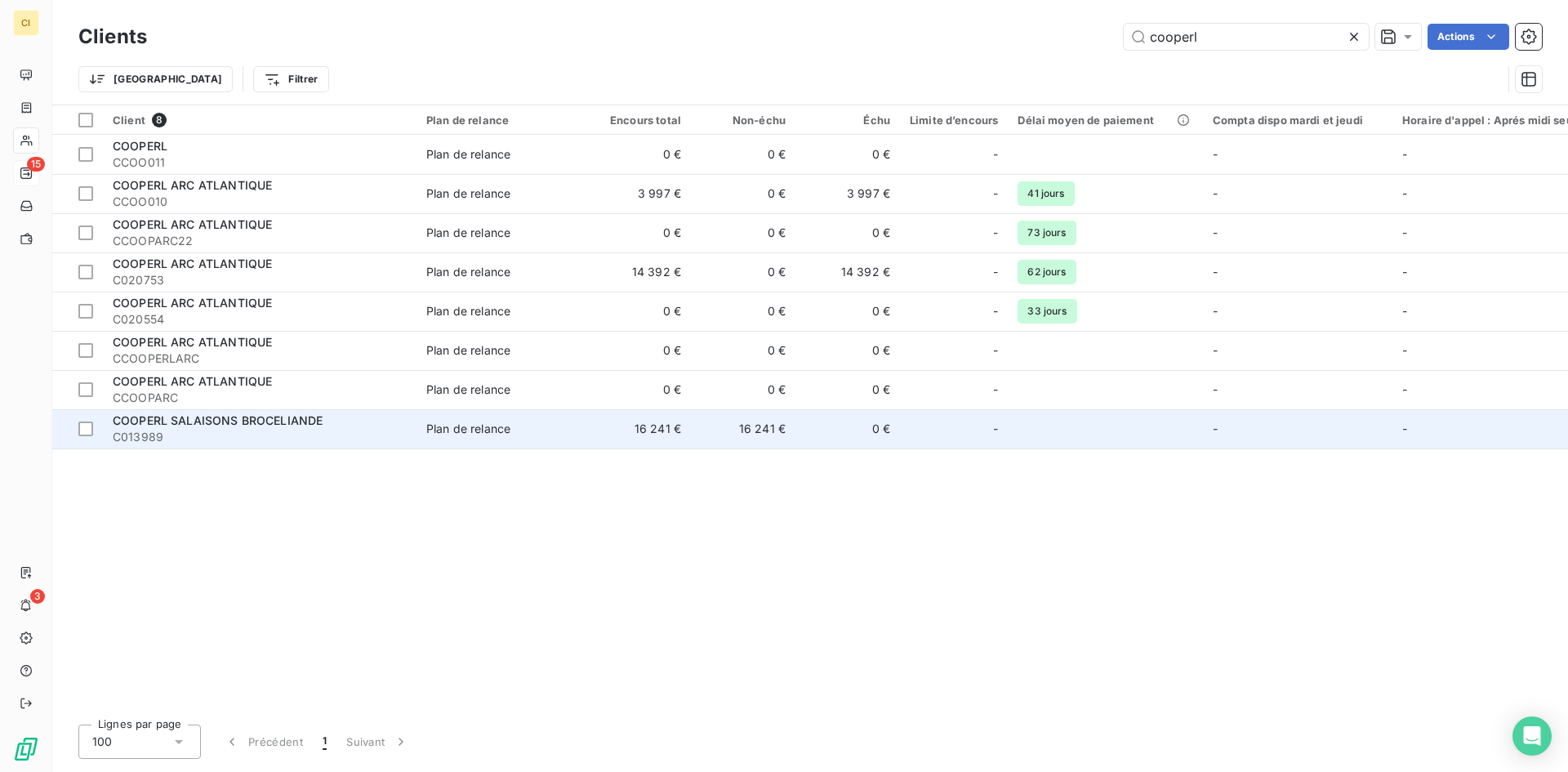
click at [178, 430] on span "C013989" at bounding box center [259, 436] width 294 height 16
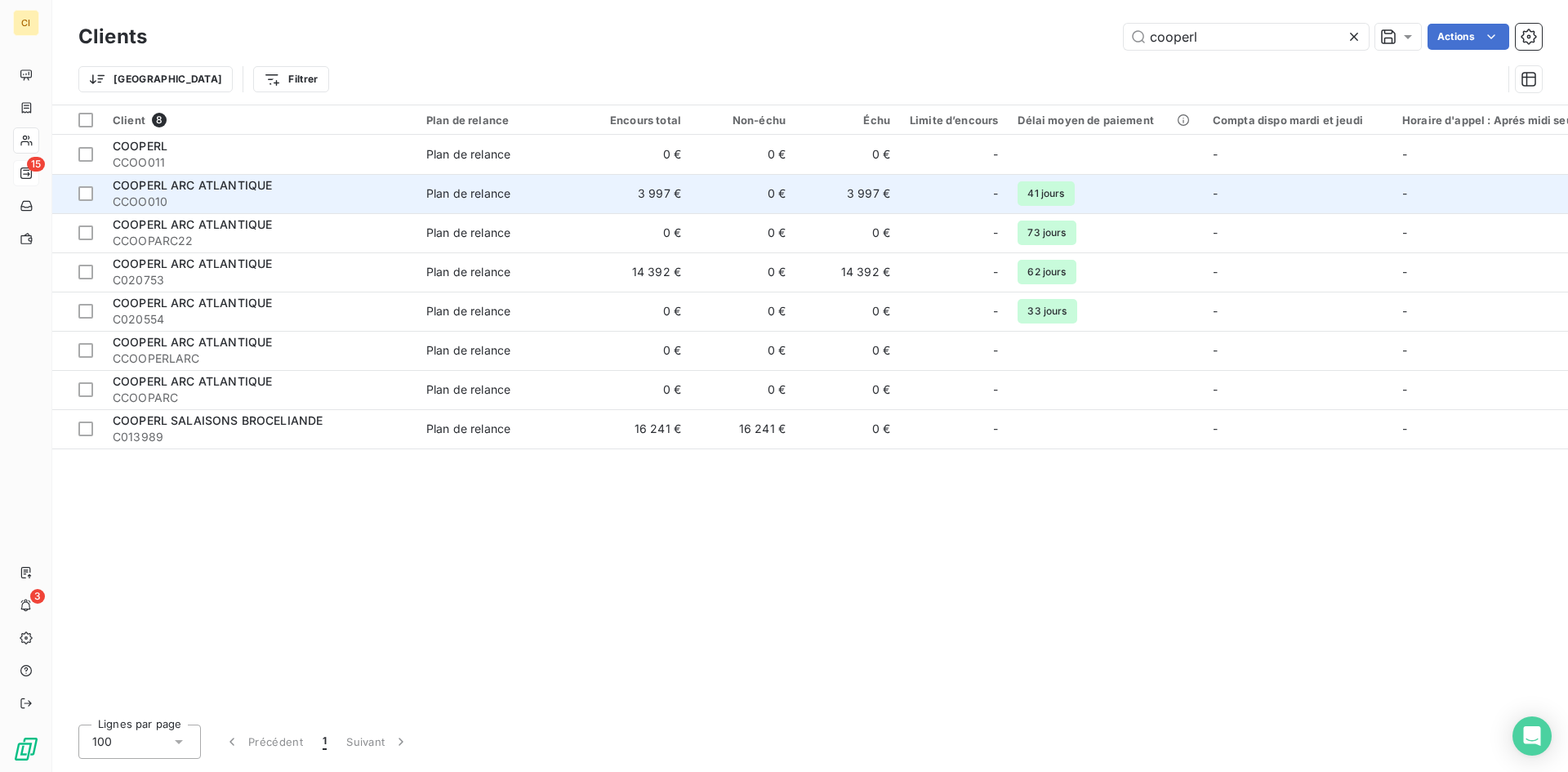
click at [191, 201] on span "CCOO010" at bounding box center [259, 202] width 294 height 16
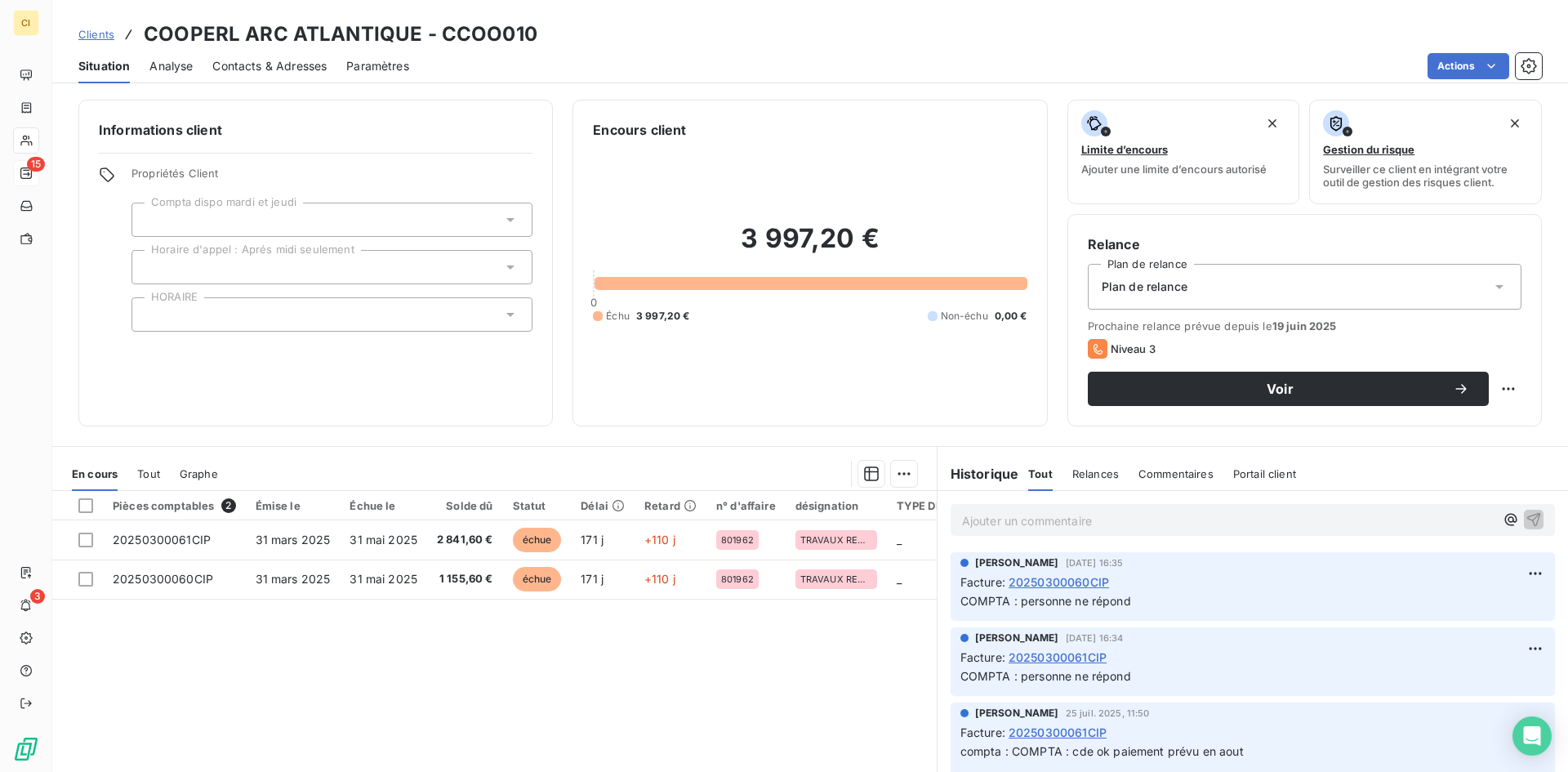
click at [292, 771] on html "CI 15 3 Clients COOPERL ARC ATLANTIQUE - CCOO010 Situation Analyse Contacts & A…" at bounding box center [784, 386] width 1568 height 772
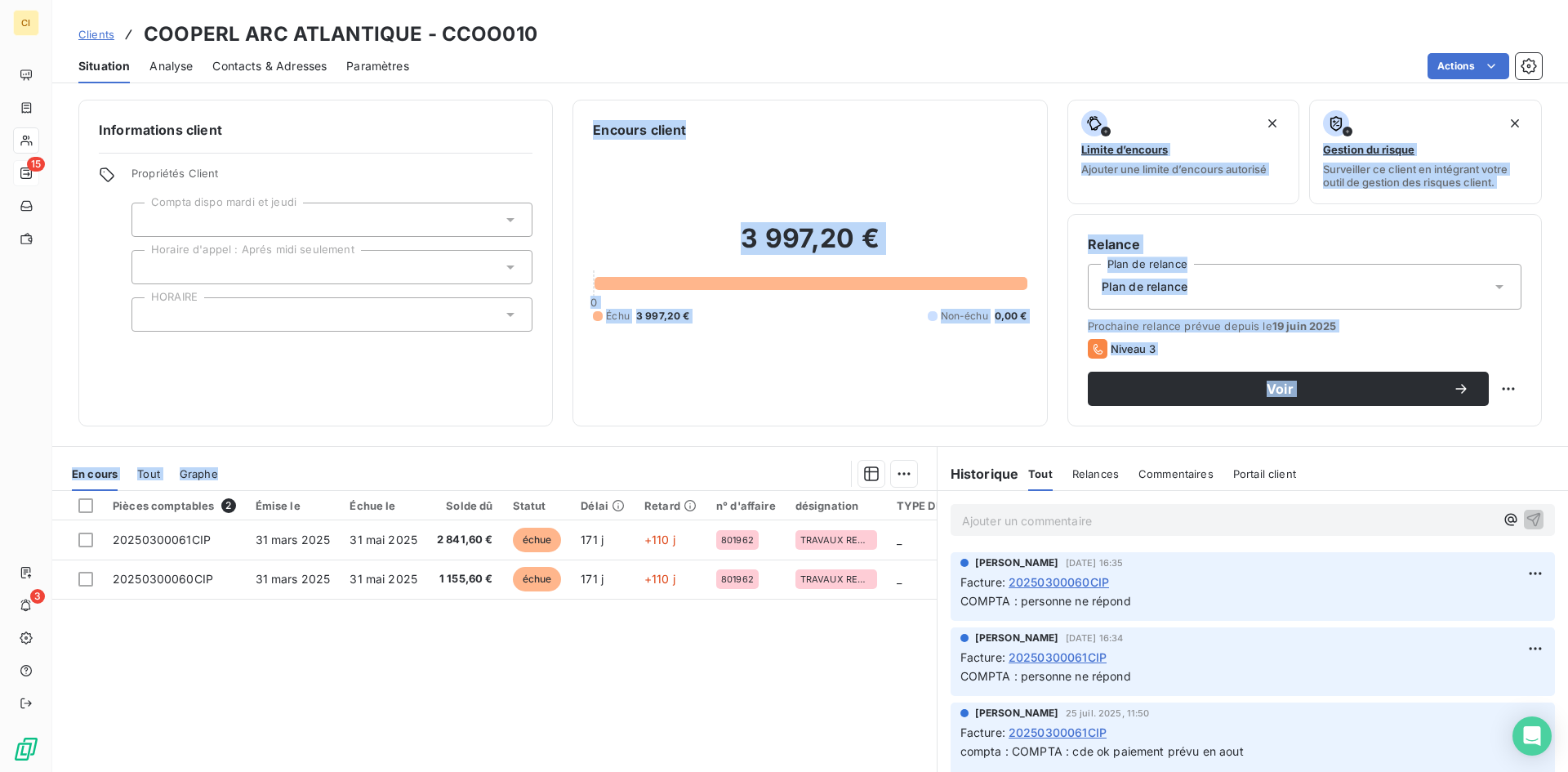
scroll to position [2, 0]
